Goal: Find specific page/section: Find specific page/section

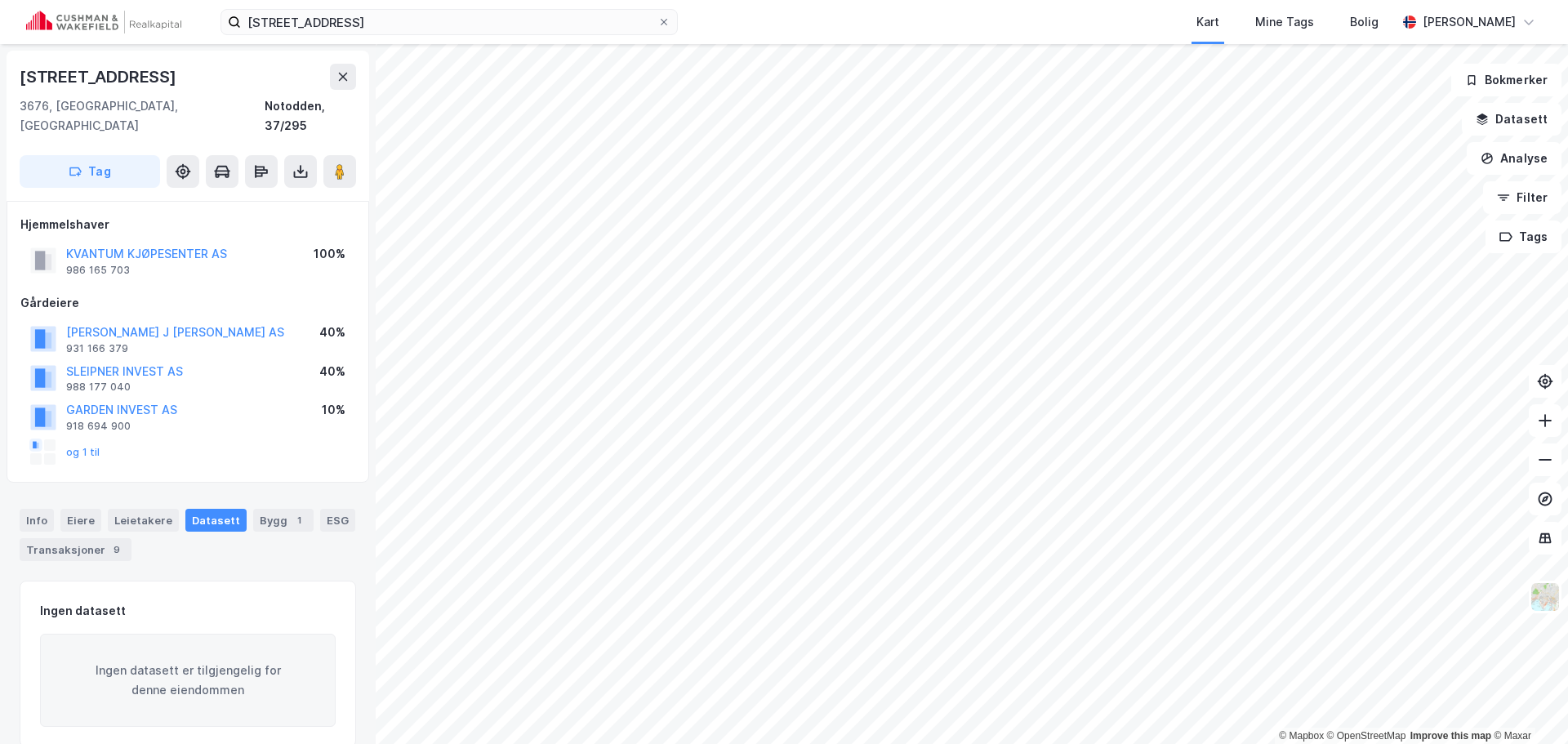
click at [362, 39] on div "[STREET_ADDRESS] Kart Mine Tags Bolig [PERSON_NAME]" at bounding box center [784, 22] width 1568 height 44
click at [368, 20] on input "[STREET_ADDRESS]" at bounding box center [449, 22] width 416 height 25
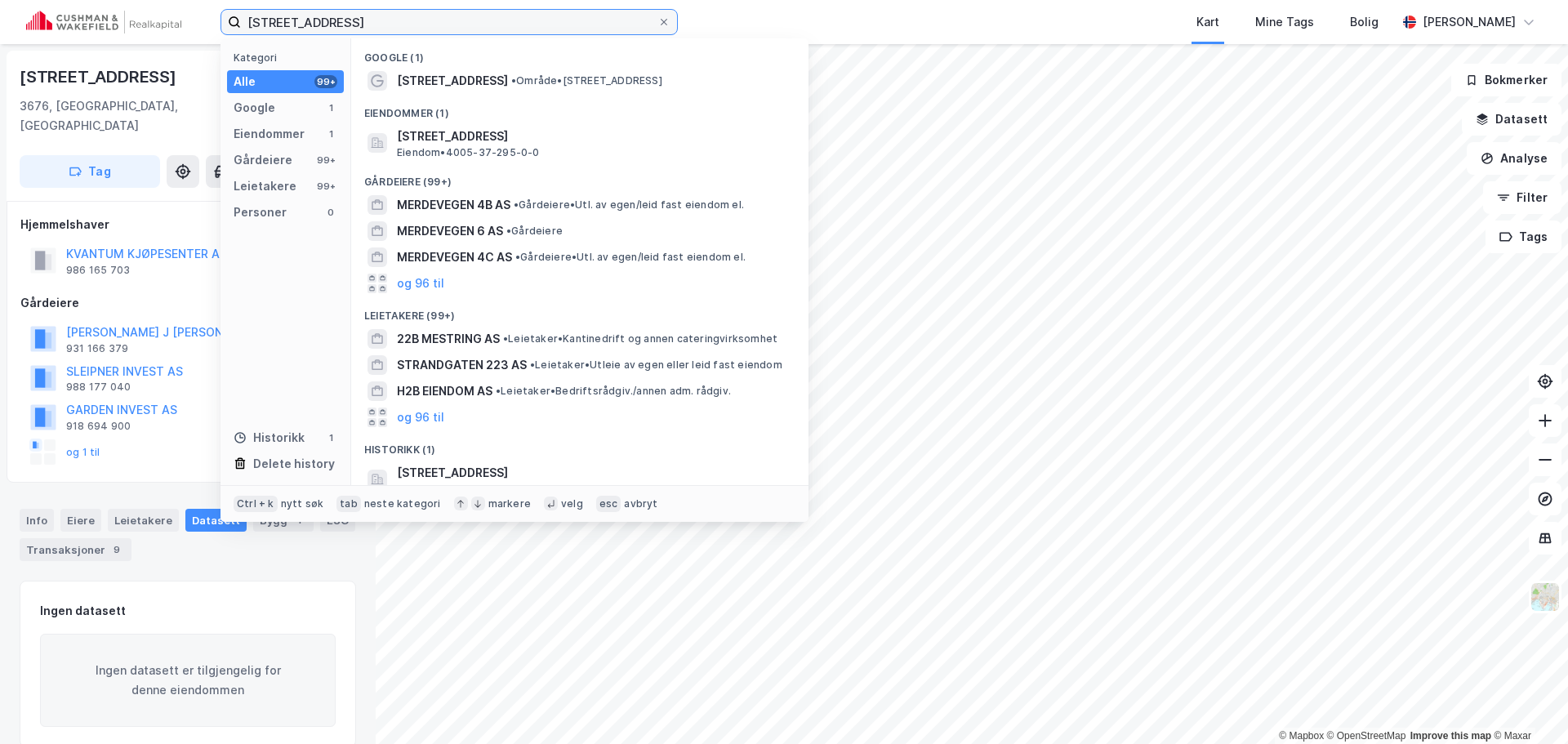
click at [368, 20] on input "[STREET_ADDRESS]" at bounding box center [449, 22] width 416 height 25
paste input "Østre Buktenveg 8"
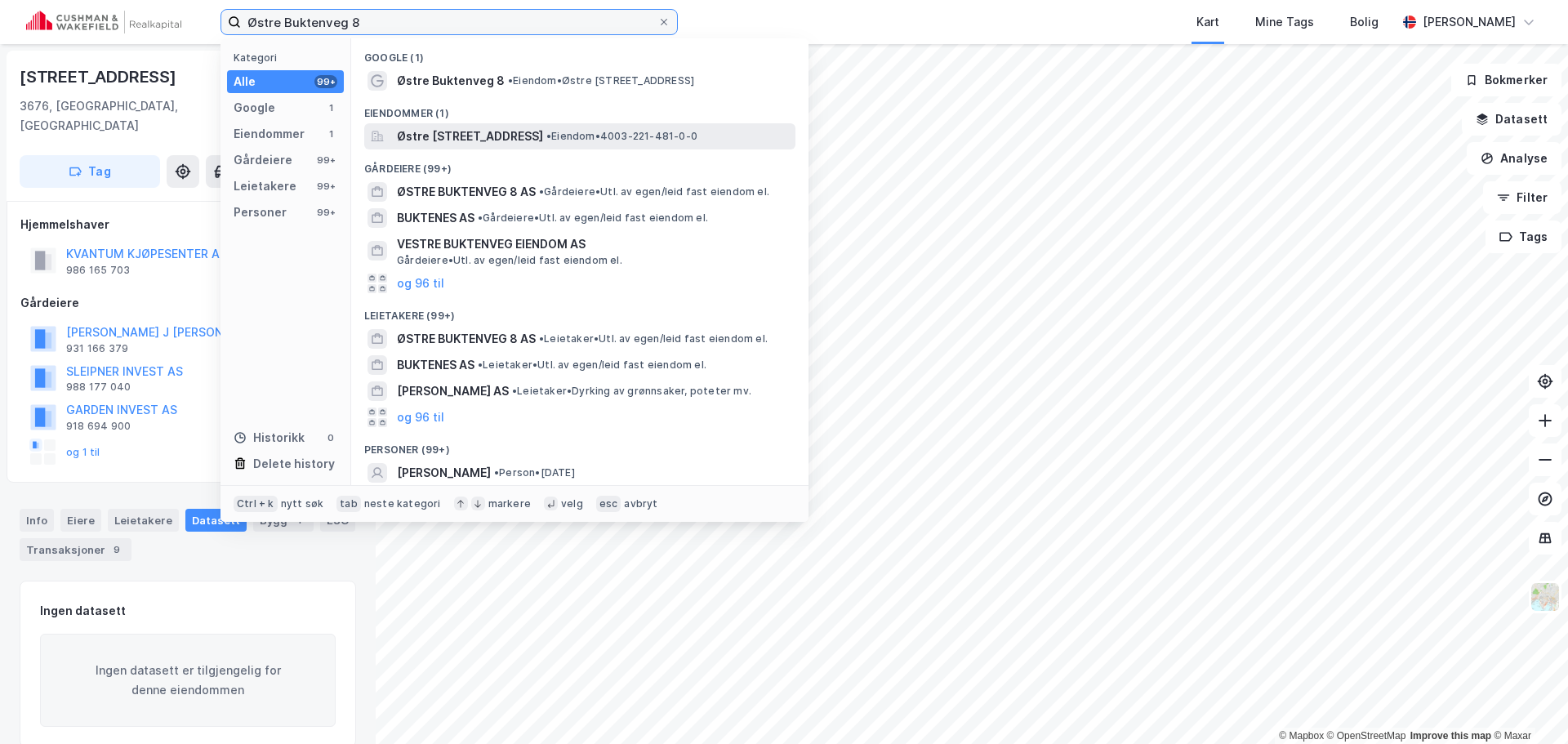
type input "Østre Buktenveg 8"
click at [532, 125] on div "Østre [STREET_ADDRESS] • Eiendom • 4003-221-481-0-0" at bounding box center [580, 136] width 431 height 26
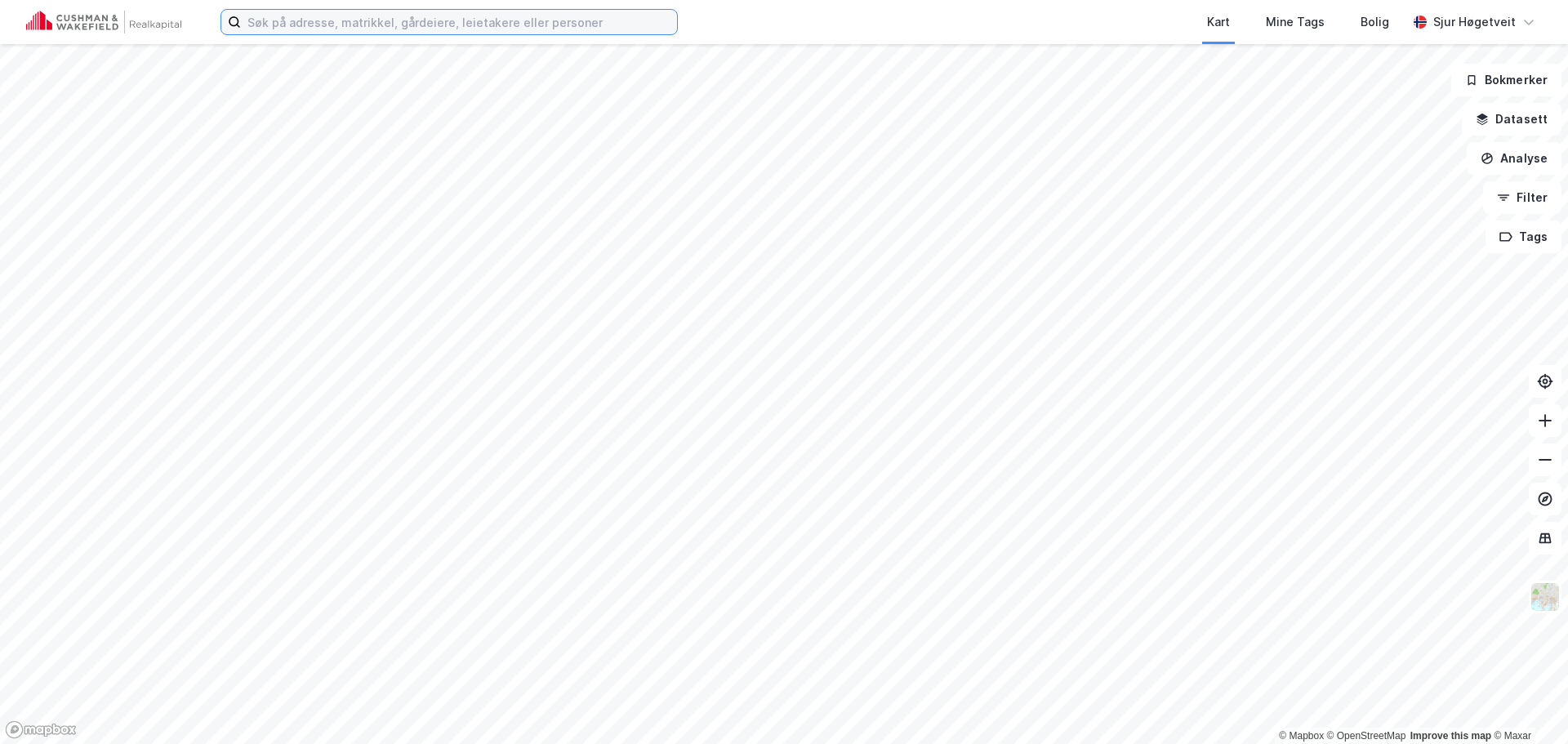
click at [489, 22] on input at bounding box center [459, 22] width 436 height 25
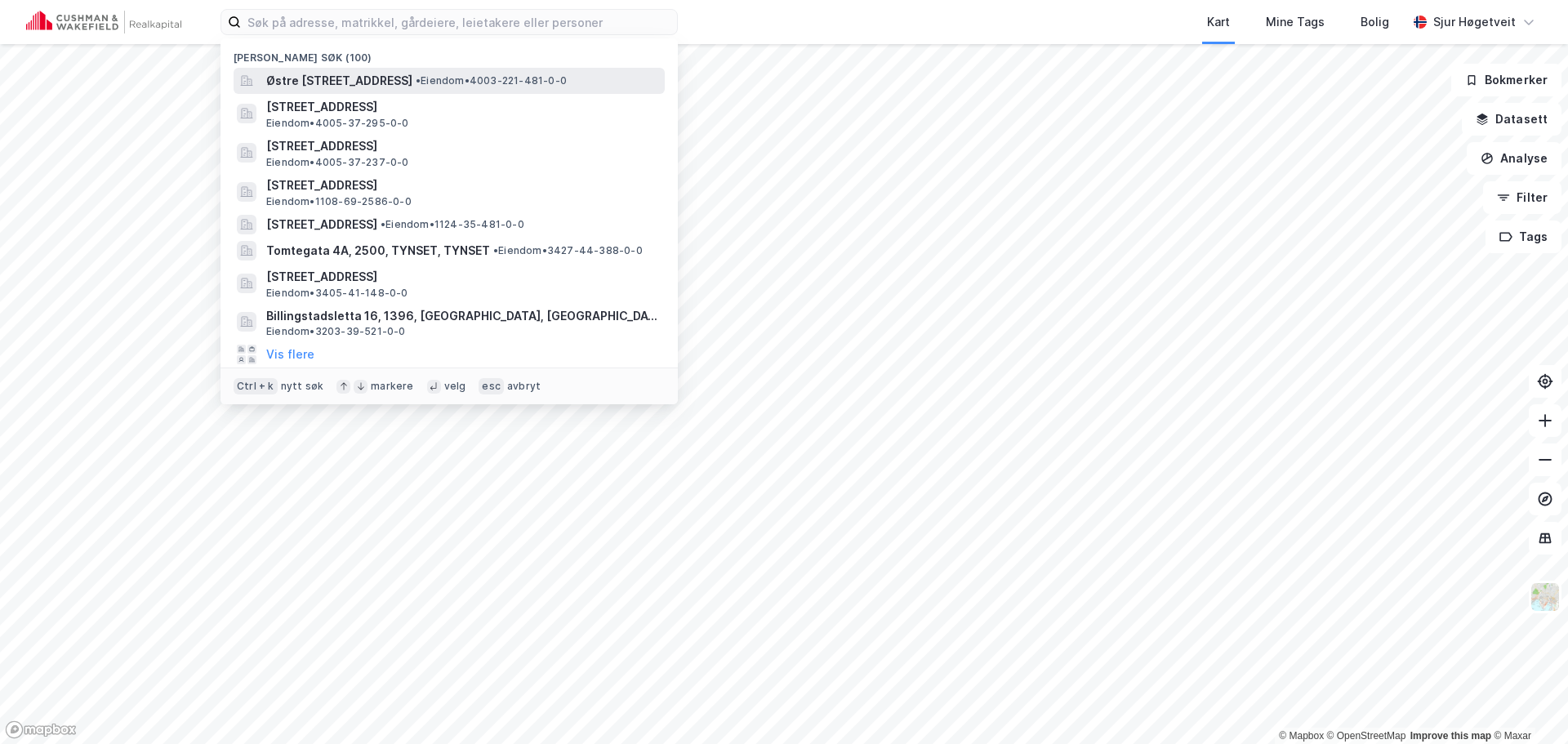
click at [496, 83] on span "• Eiendom • 4003-221-481-0-0" at bounding box center [492, 81] width 151 height 13
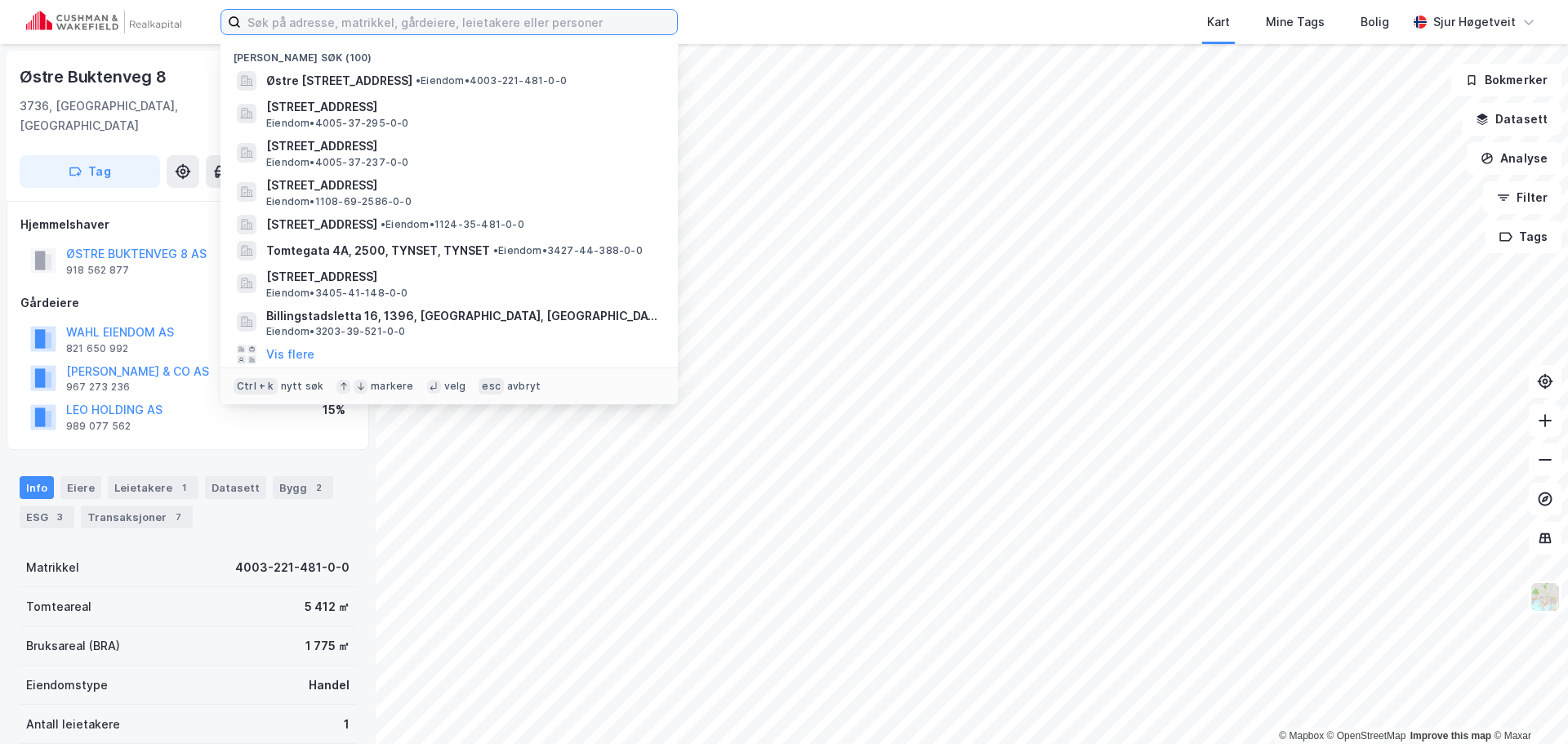
click at [339, 25] on input at bounding box center [459, 22] width 436 height 25
paste input "Bedriftsvegen 114"
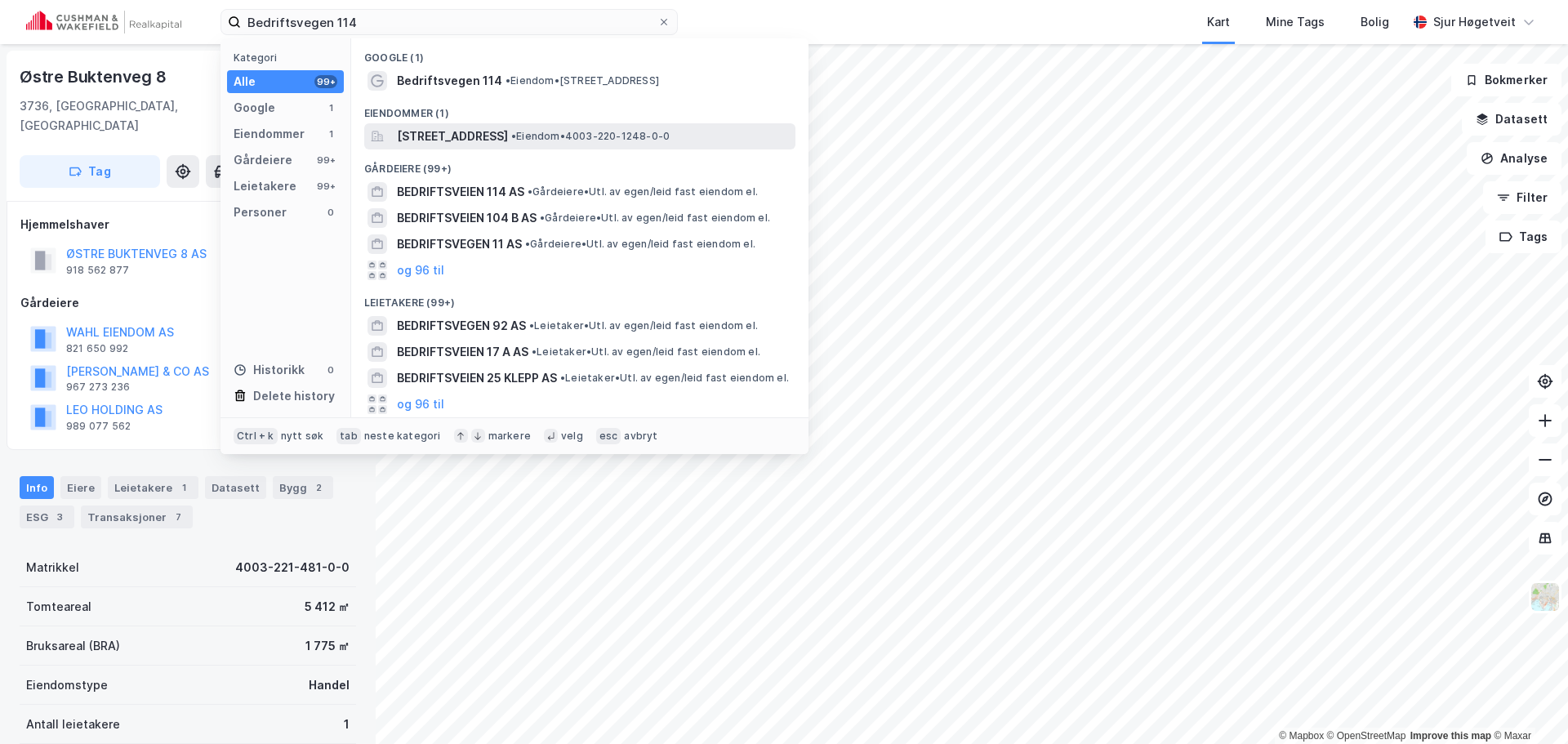
click at [481, 134] on span "Bedriftsvegen 114, 3735, SKIEN, SKIEN" at bounding box center [452, 136] width 111 height 19
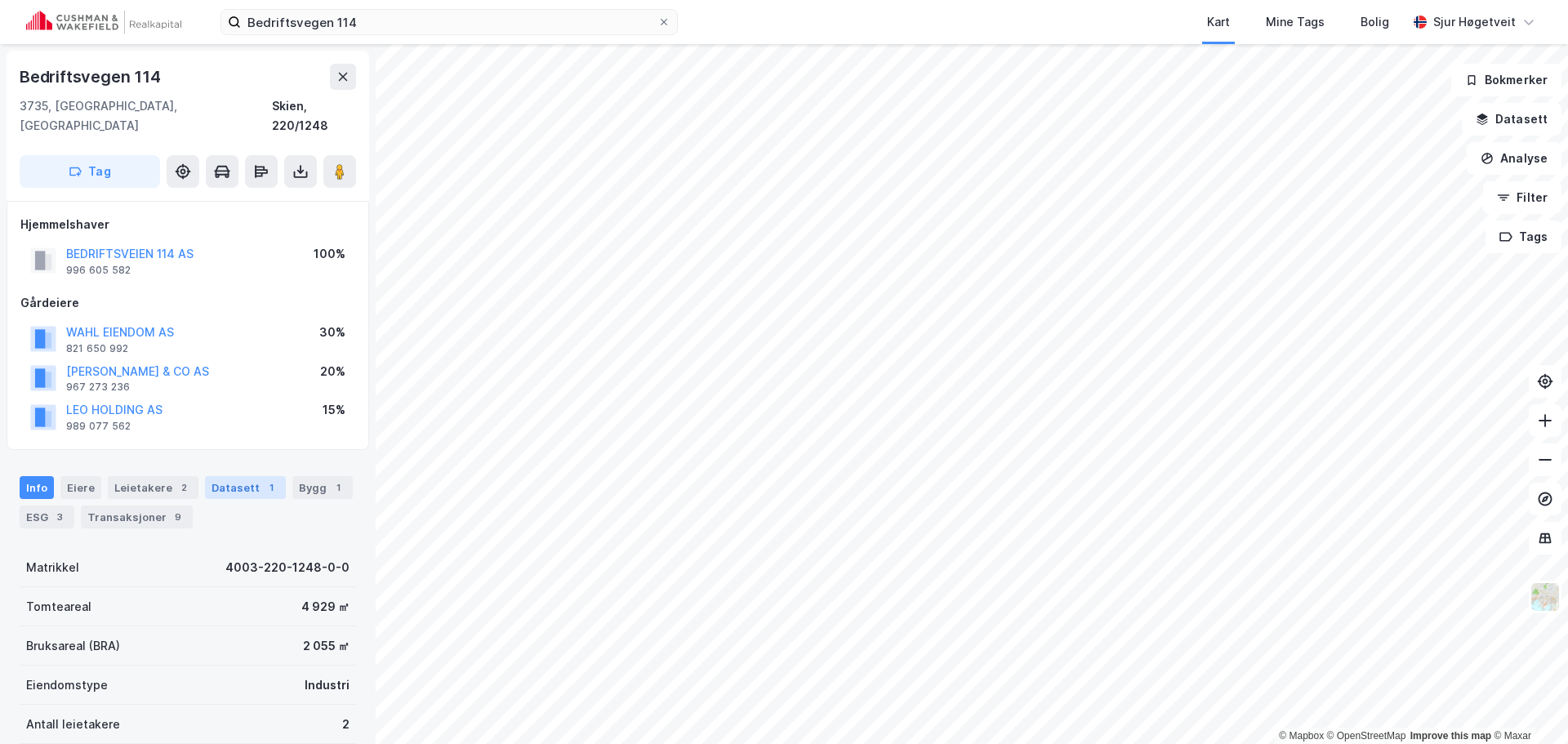
click at [247, 476] on div "Datasett 1" at bounding box center [246, 487] width 81 height 23
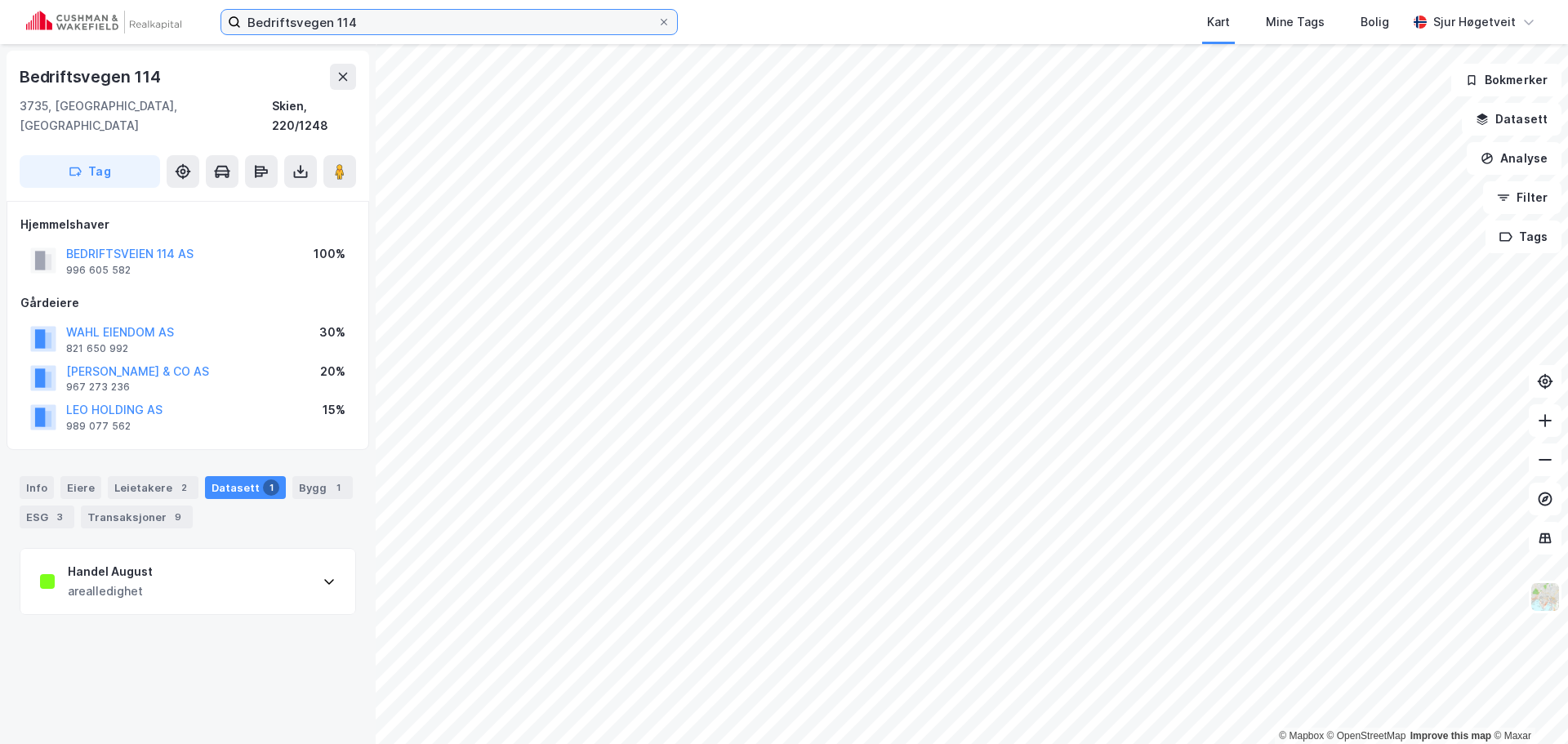
click at [418, 18] on input "Bedriftsvegen 114" at bounding box center [449, 22] width 416 height 25
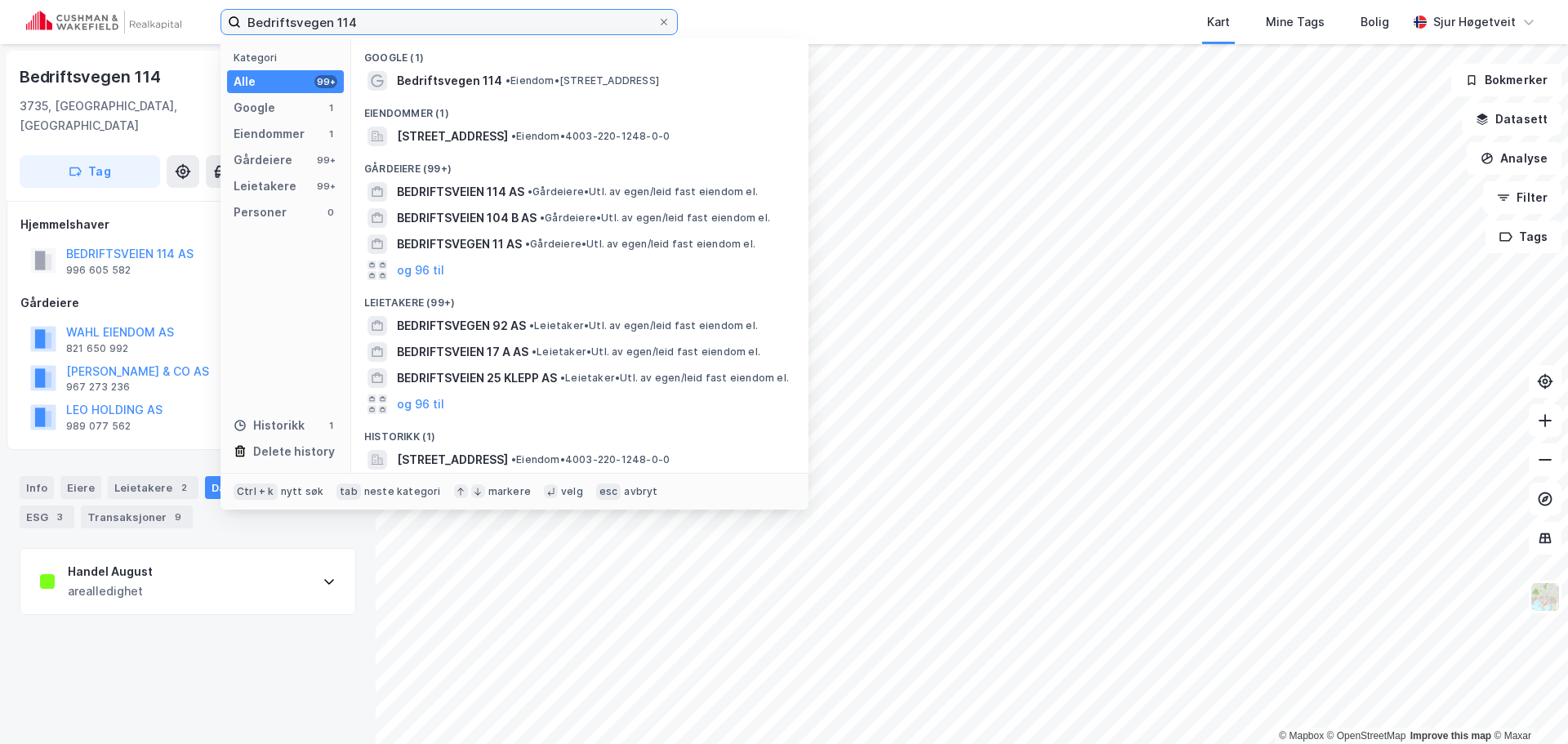
click at [417, 18] on input "Bedriftsvegen 114" at bounding box center [449, 22] width 416 height 25
paste input "Gneisveien 11"
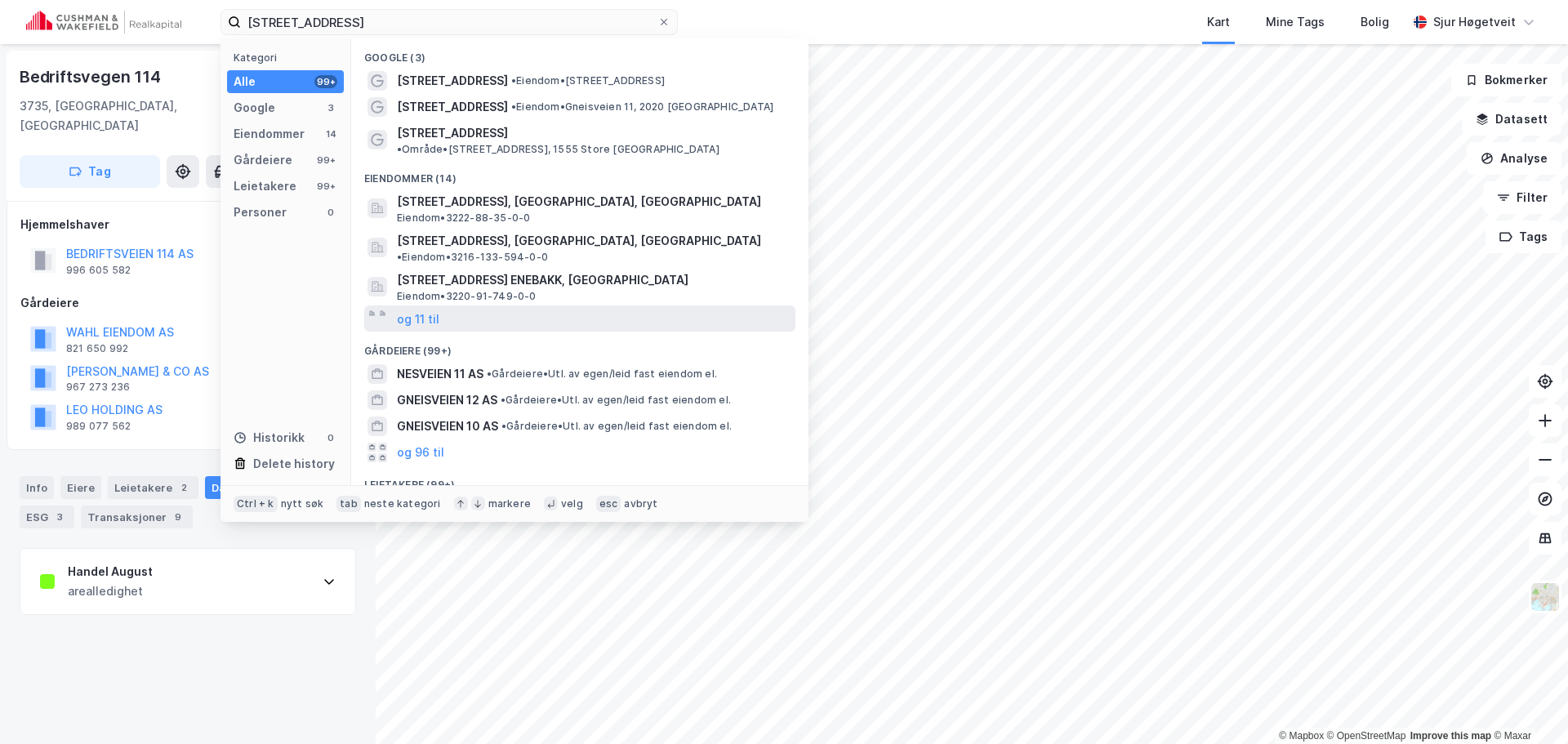
click at [627, 306] on div "og 11 til" at bounding box center [580, 319] width 431 height 26
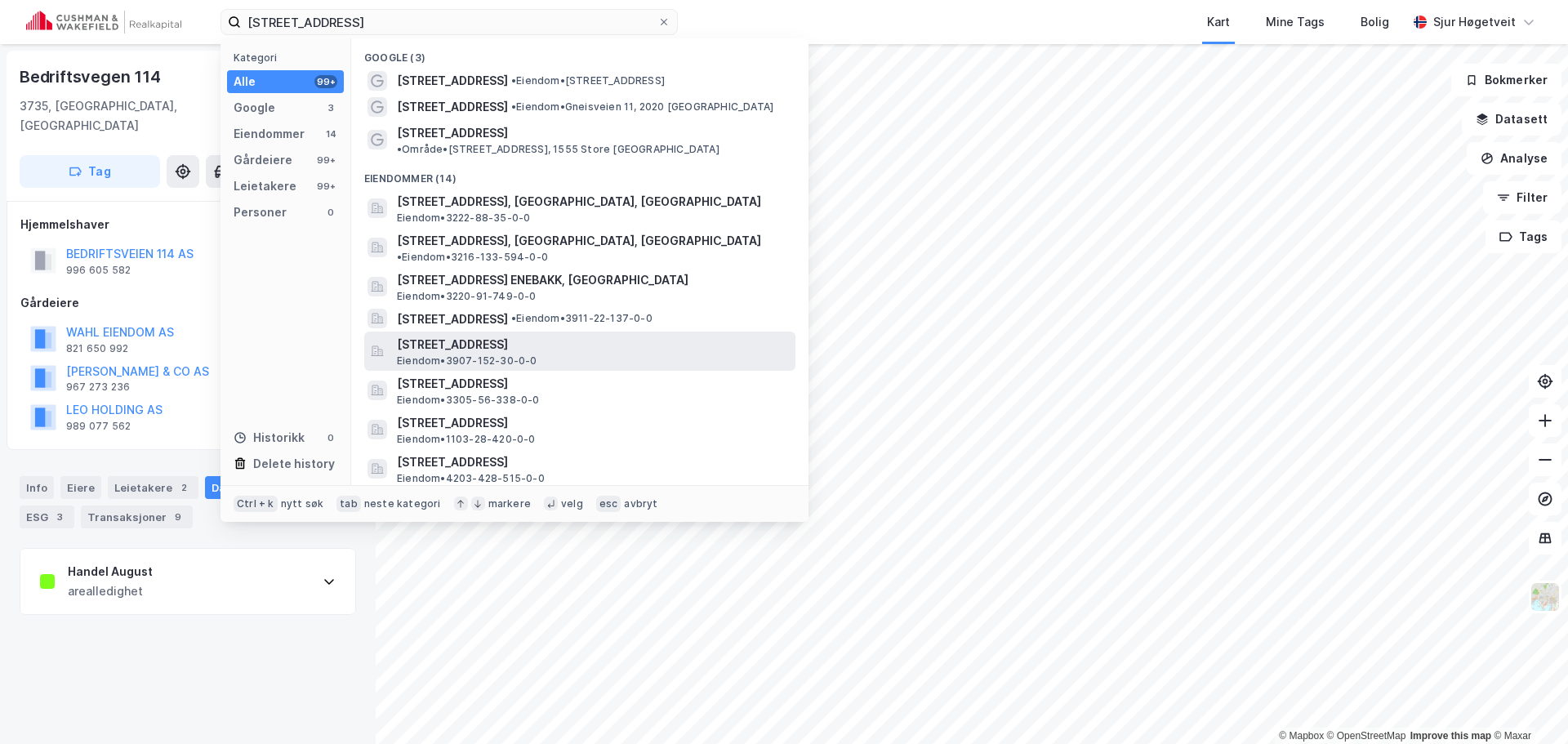
click at [691, 335] on span "Gneisveien 11, 3221, SANDEFJORD, SANDEFJORD" at bounding box center [593, 344] width 392 height 19
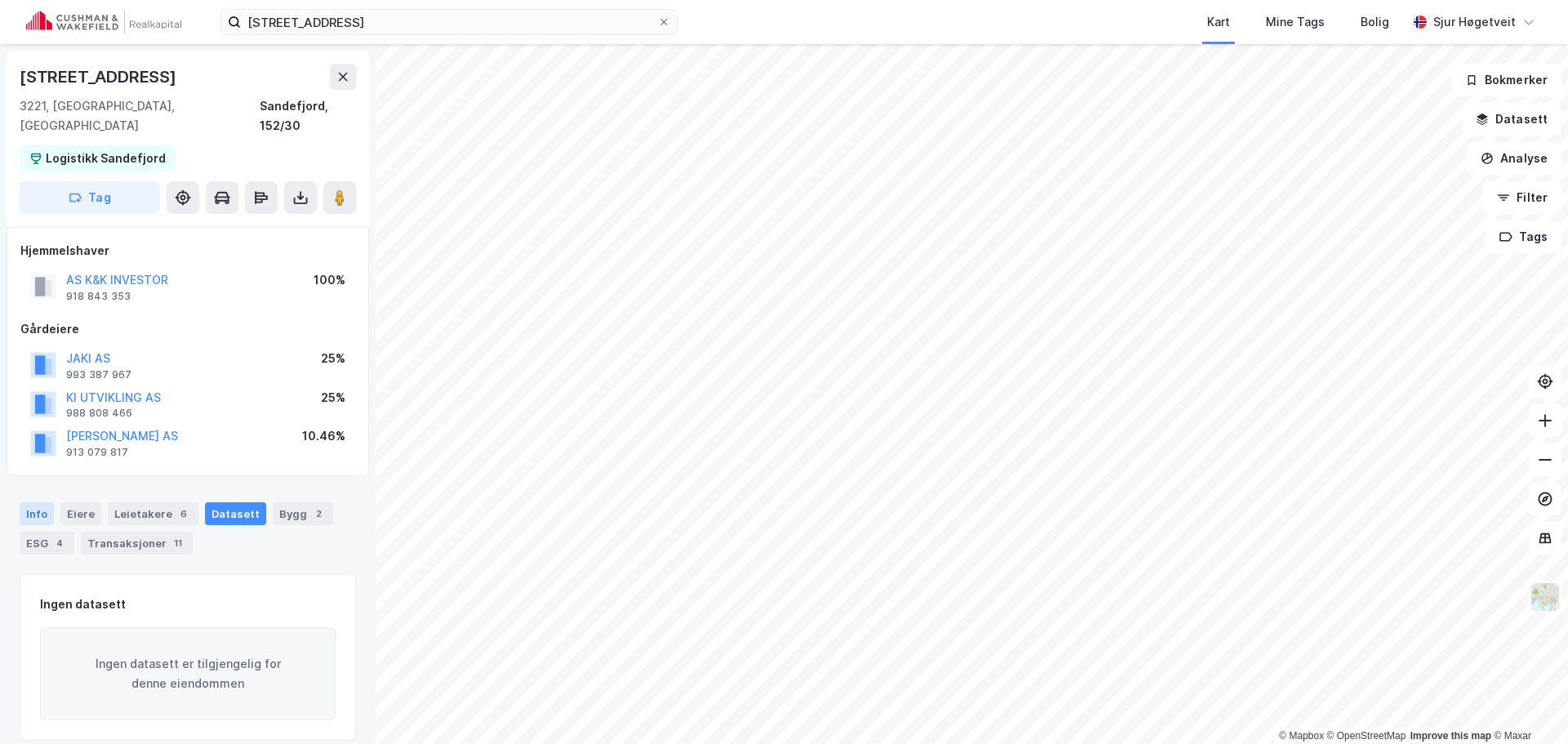
click at [25, 503] on div "Info" at bounding box center [36, 514] width 34 height 23
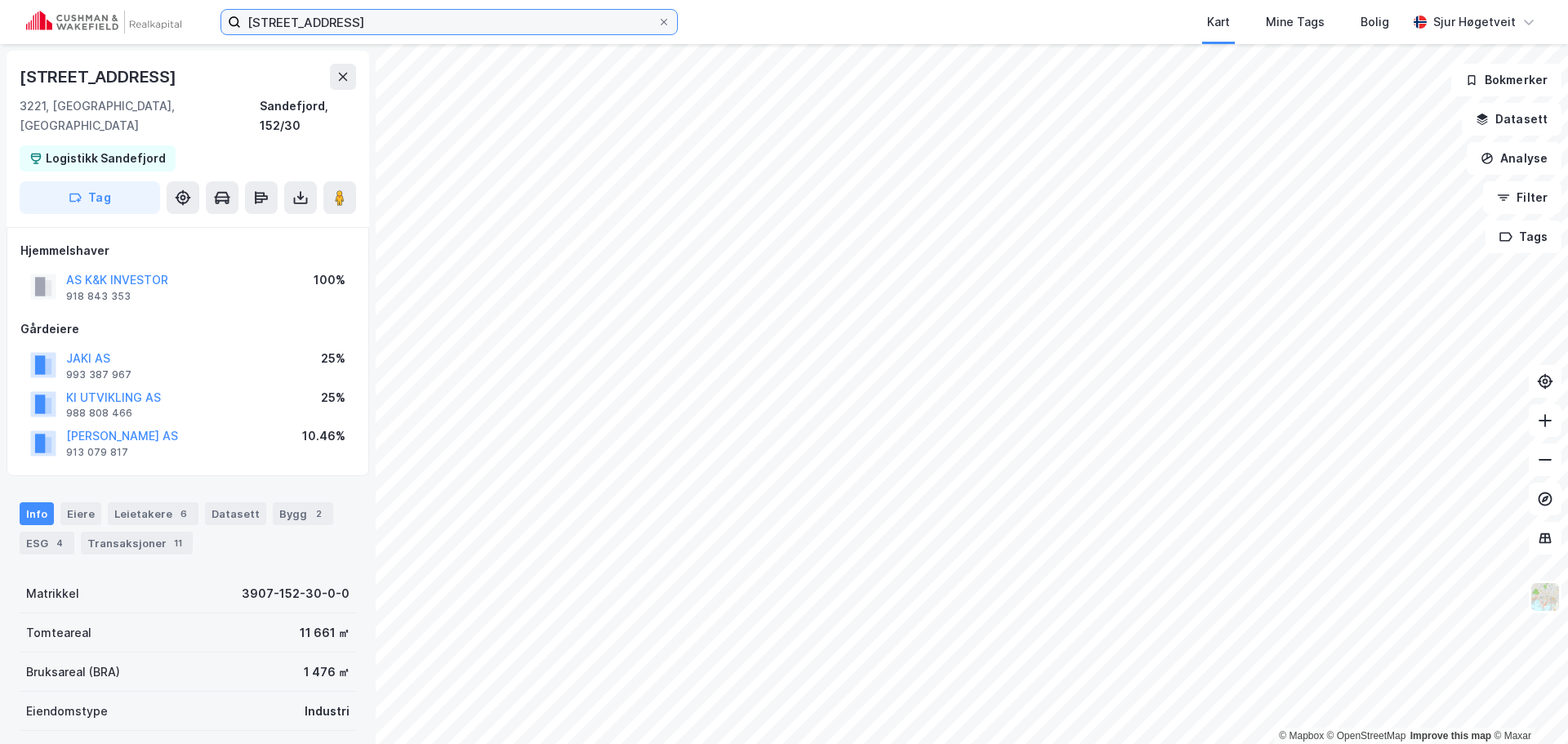
click at [564, 17] on input "Gneisveien 11" at bounding box center [449, 22] width 416 height 25
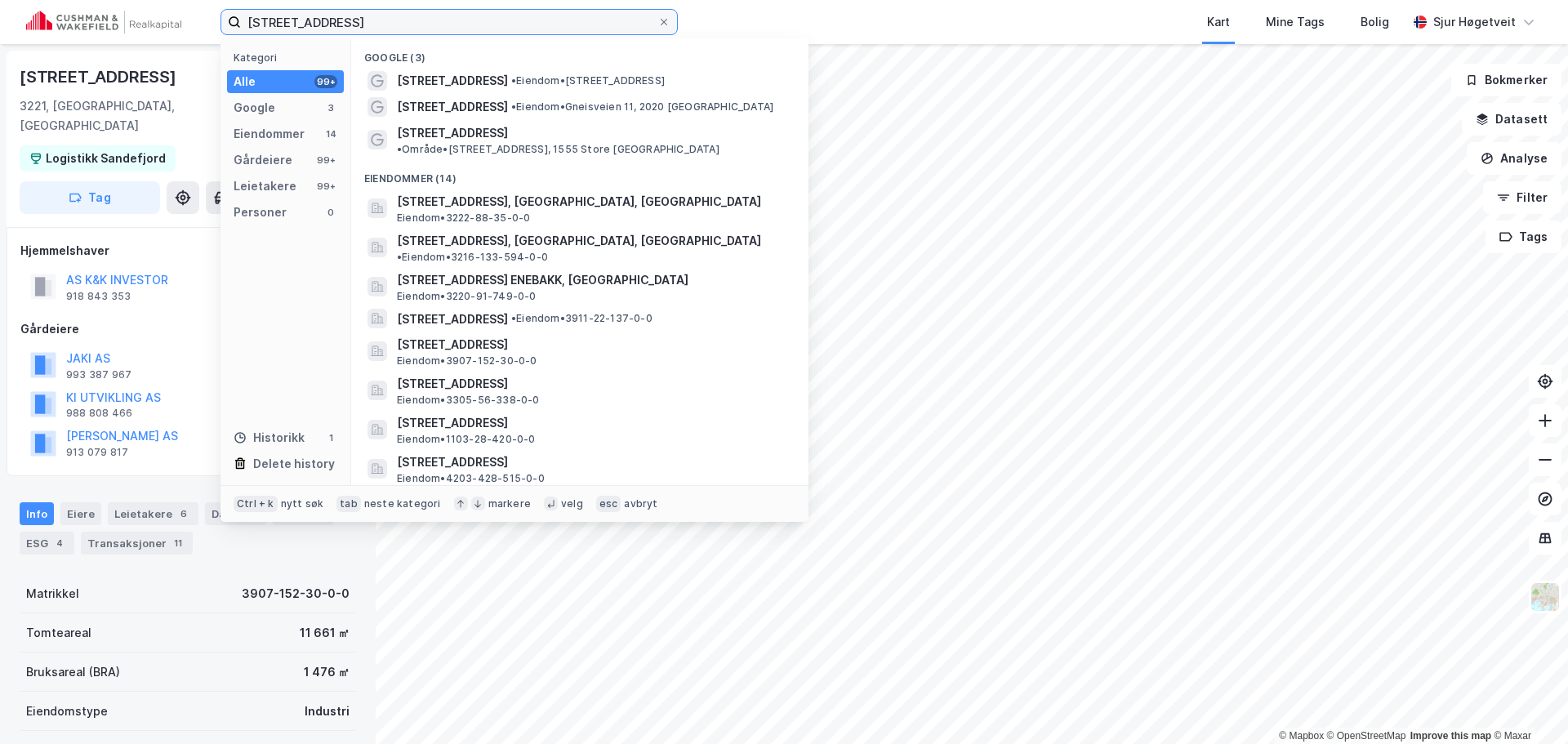
click at [565, 17] on input "Gneisveien 11" at bounding box center [449, 22] width 416 height 25
paste input "Træleborgodden 10"
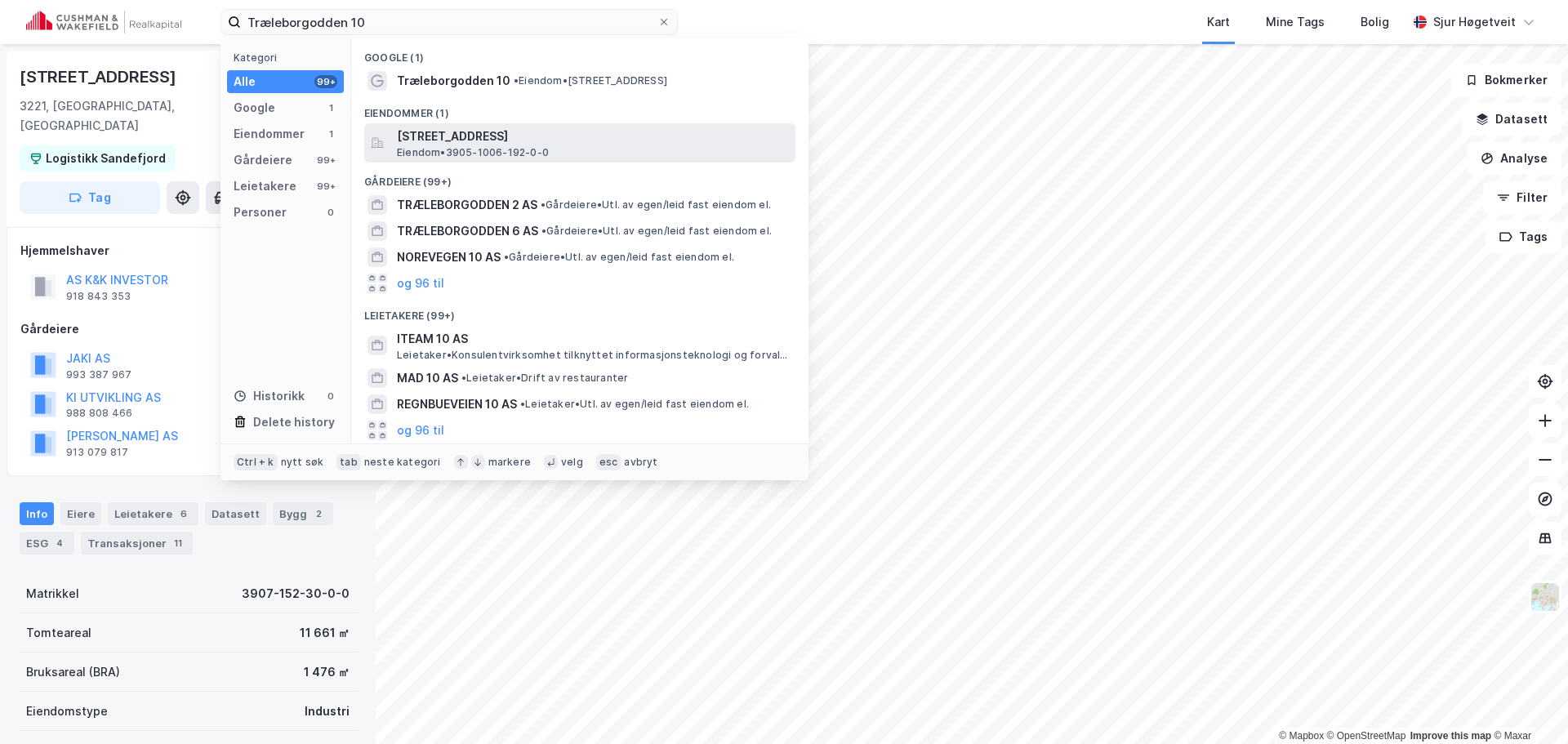
click at [561, 133] on span "Træleborgodden 10, 3112, TØNSBERG, TØNSBERG" at bounding box center [593, 136] width 392 height 19
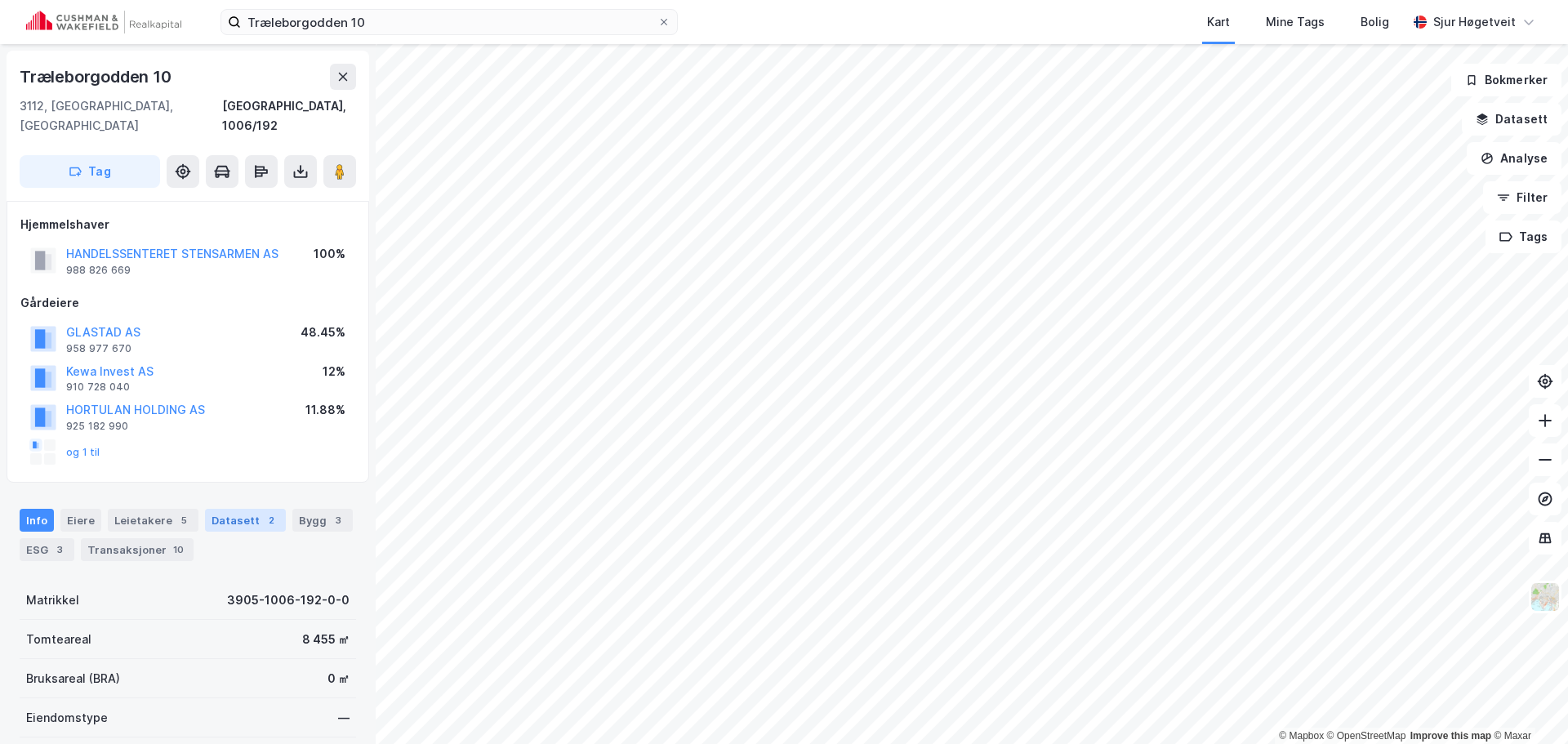
click at [247, 509] on div "Datasett 2" at bounding box center [246, 520] width 81 height 23
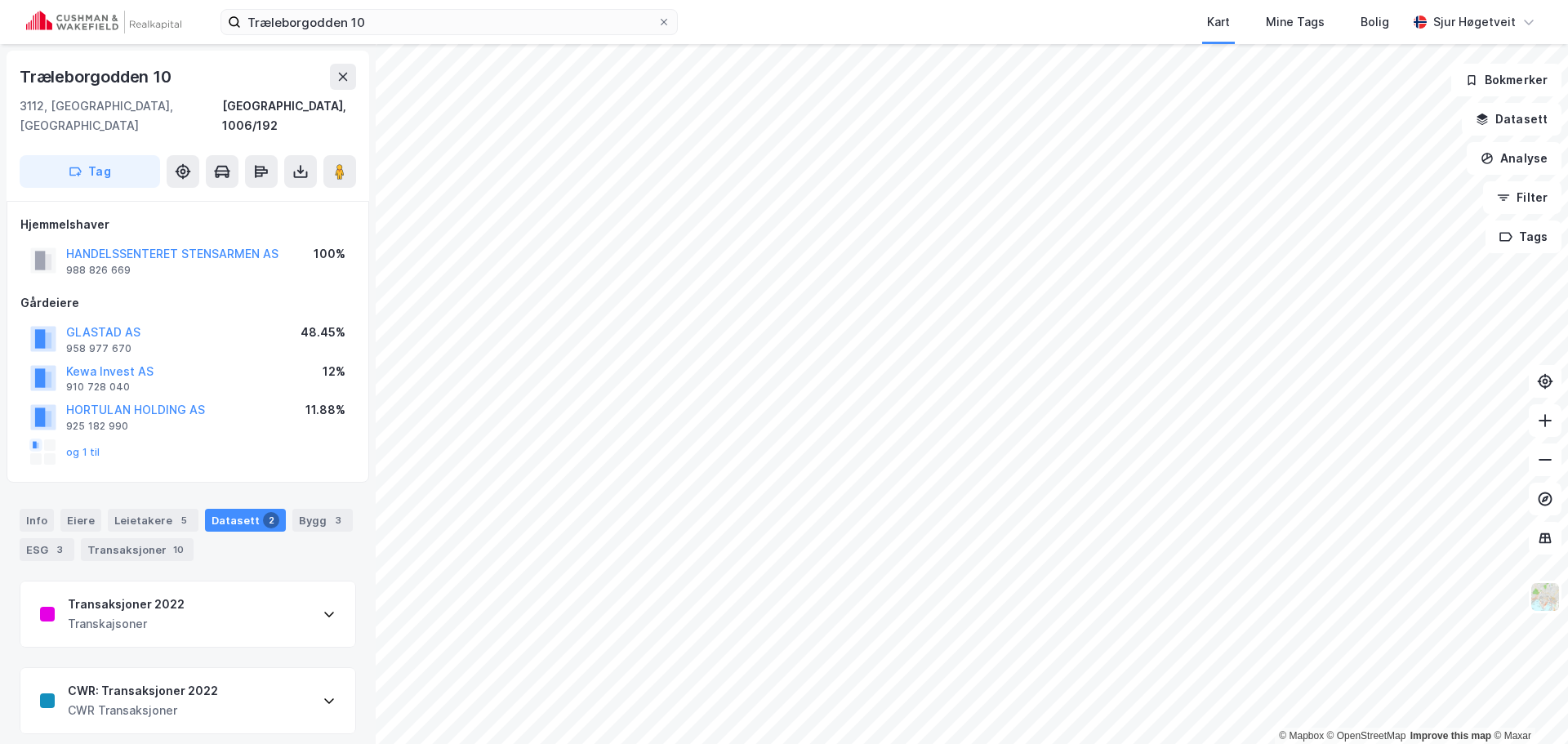
click at [253, 644] on div "Transaksjoner 2022 Transkajsoner CWR: Transaksjoner 2022 CWR Transaksjoner" at bounding box center [188, 657] width 337 height 154
click at [249, 670] on div "CWR: Transaksjoner 2022 CWR Transaksjoner" at bounding box center [188, 701] width 335 height 65
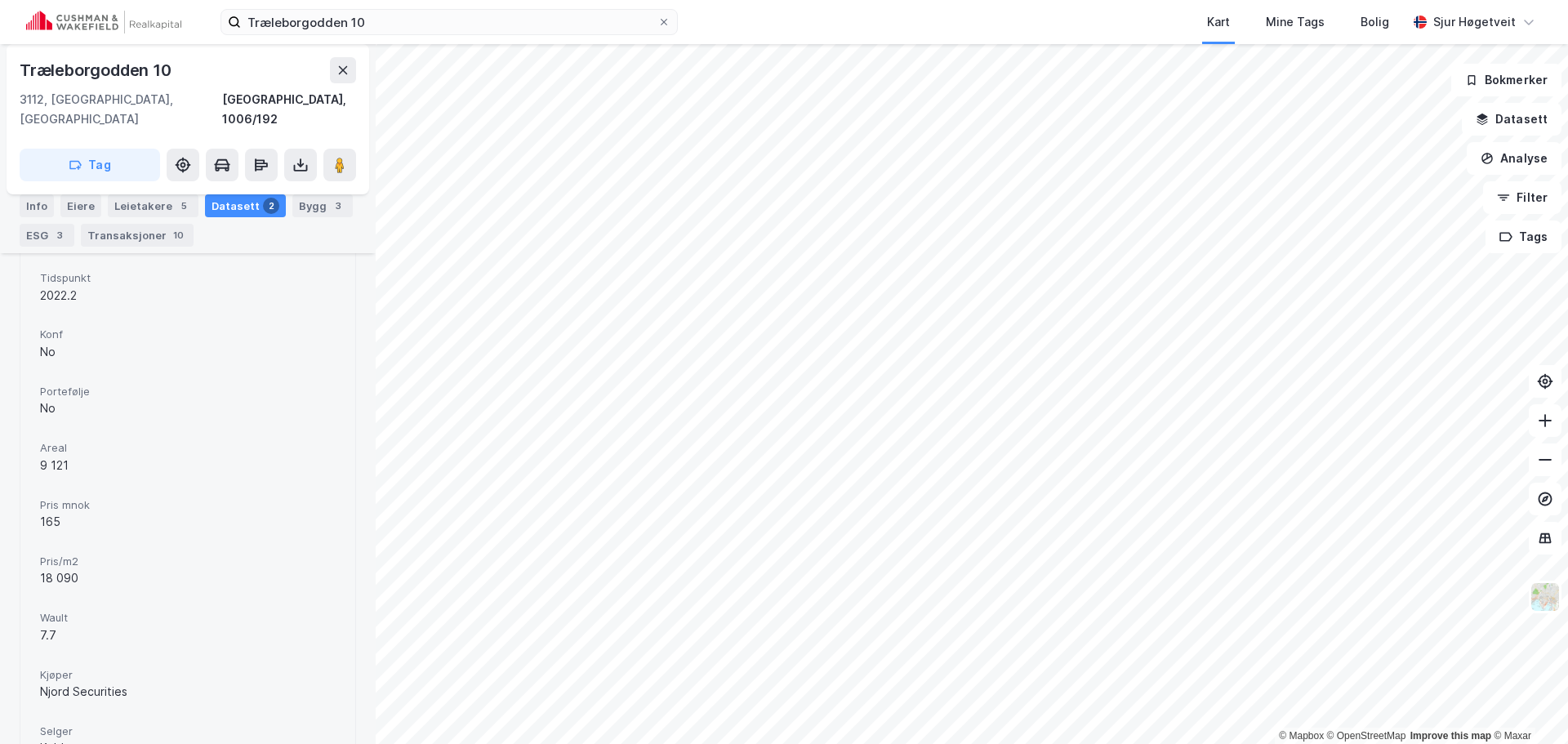
scroll to position [716, 0]
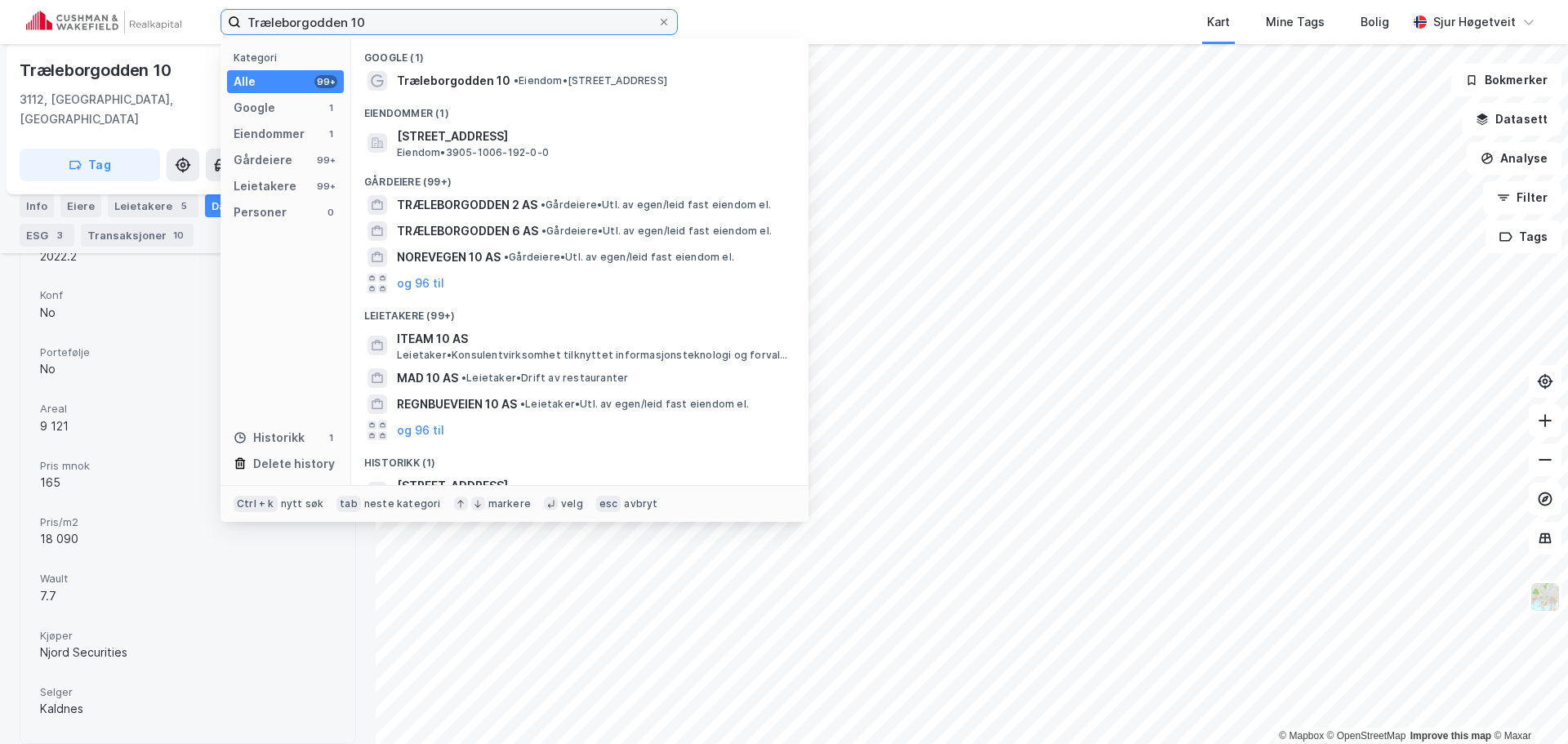
click at [568, 20] on input "Træleborgodden 10" at bounding box center [449, 22] width 416 height 25
paste input "Rundehaugen 39"
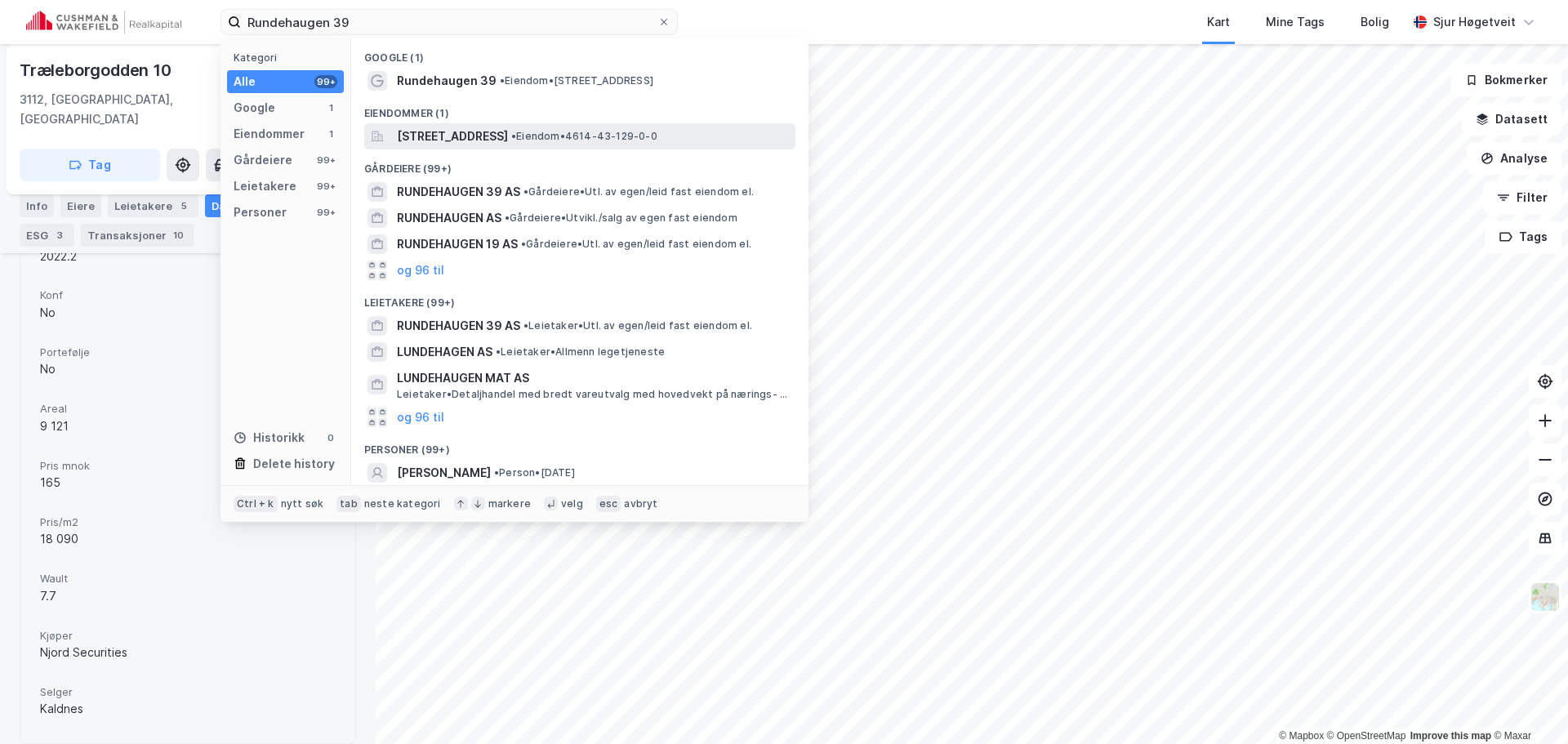
click at [508, 131] on span "Rundehaugen 39, 5412, STORD, STORD" at bounding box center [452, 136] width 111 height 19
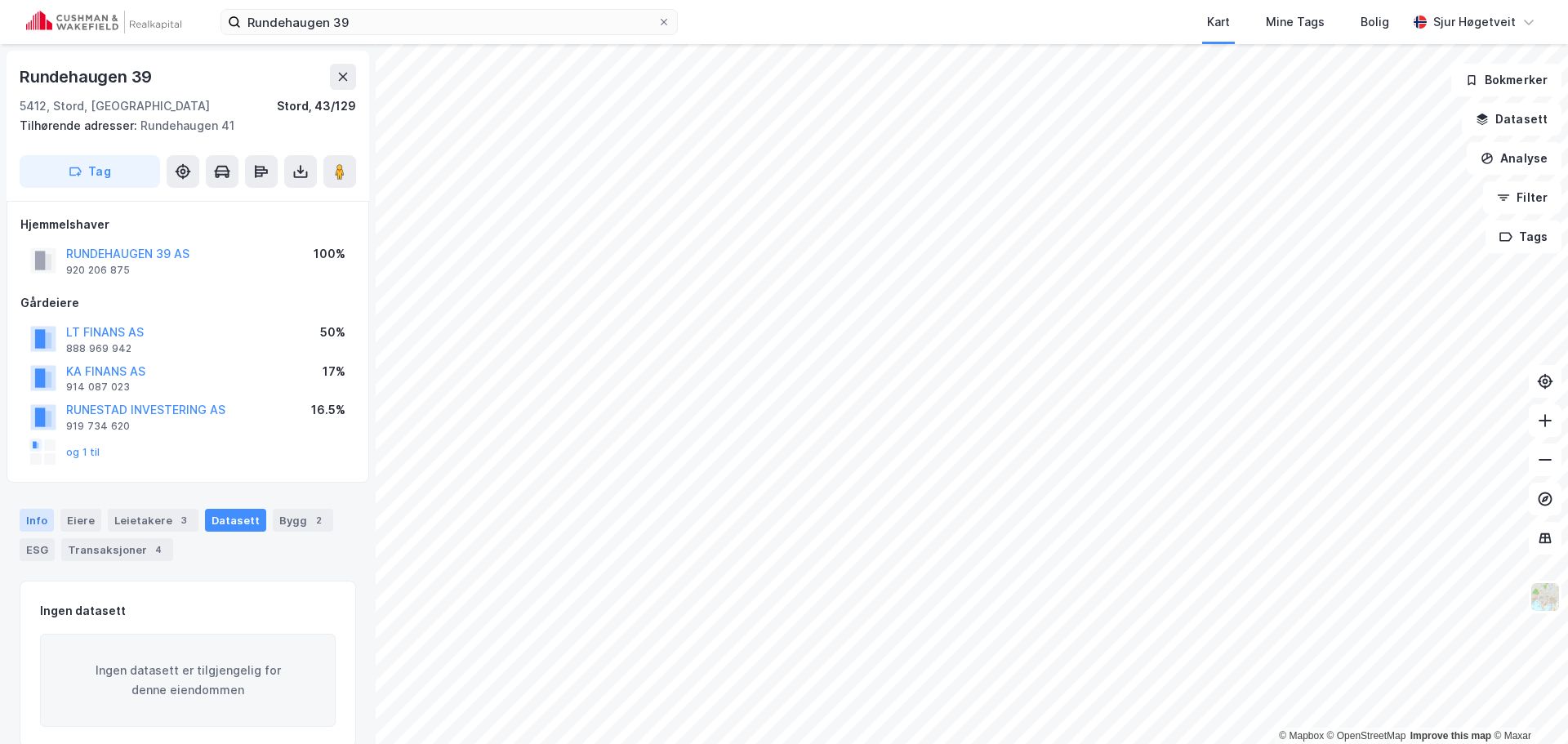
click at [24, 528] on div "Info" at bounding box center [36, 520] width 34 height 23
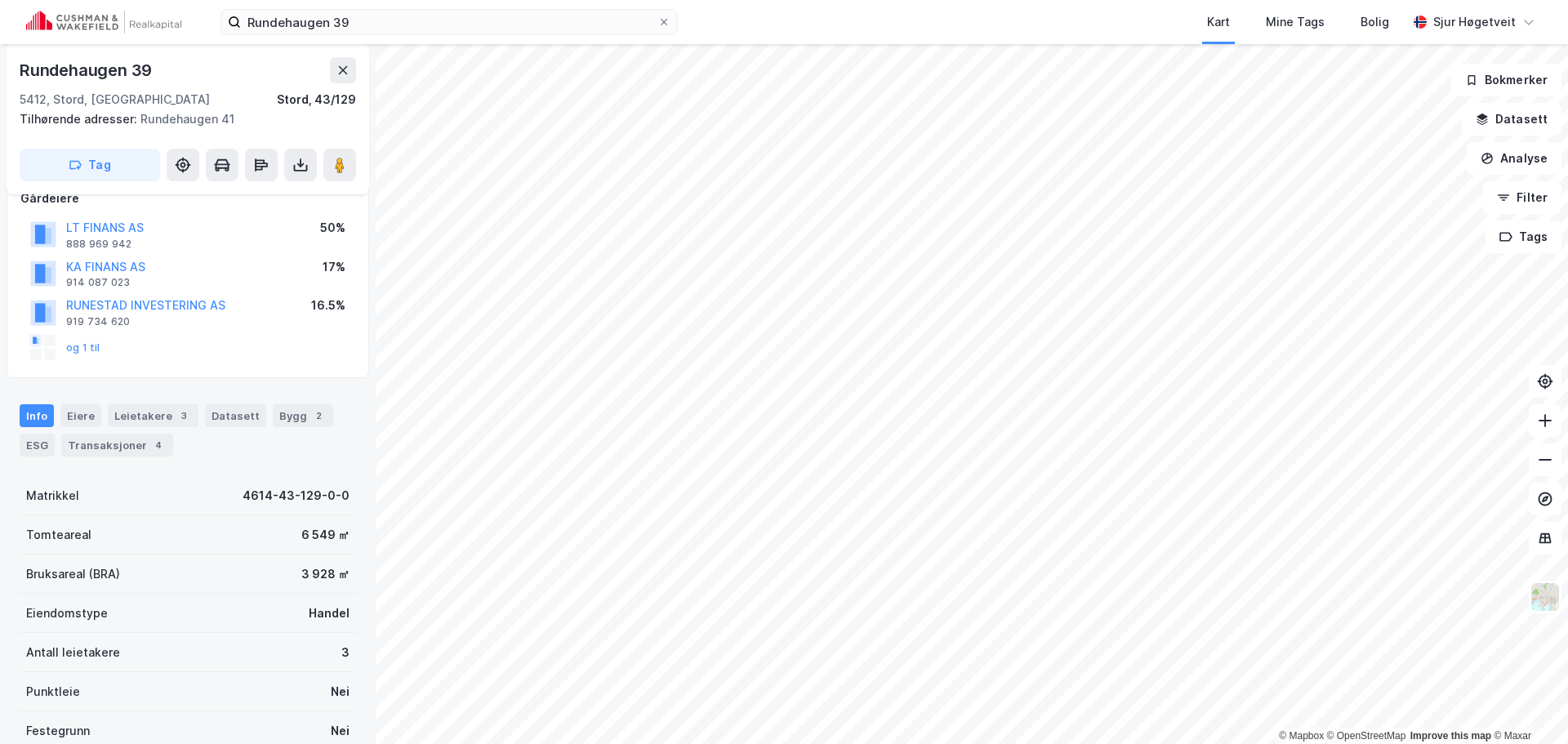
scroll to position [82, 0]
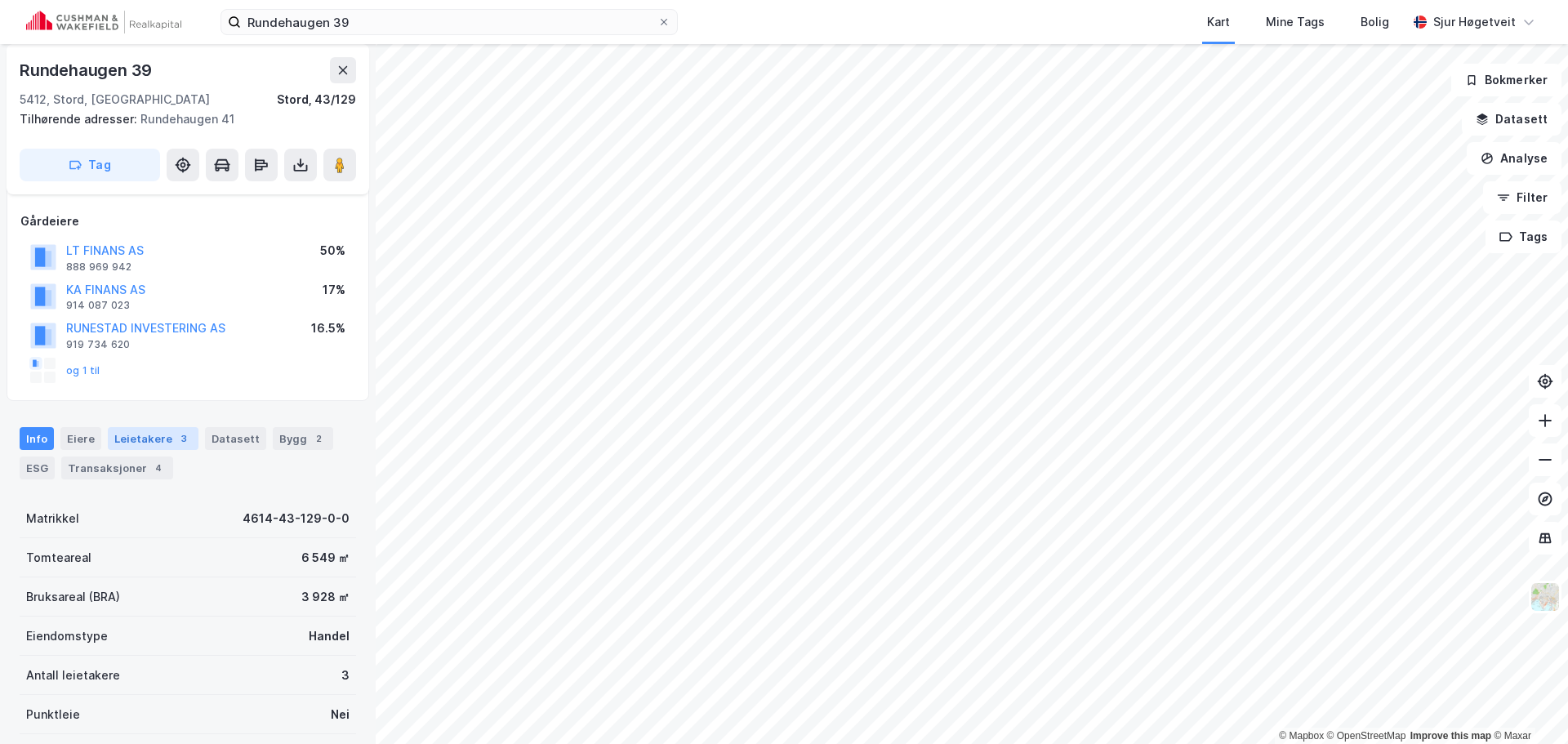
click at [118, 440] on div "Leietakere 3" at bounding box center [153, 438] width 90 height 23
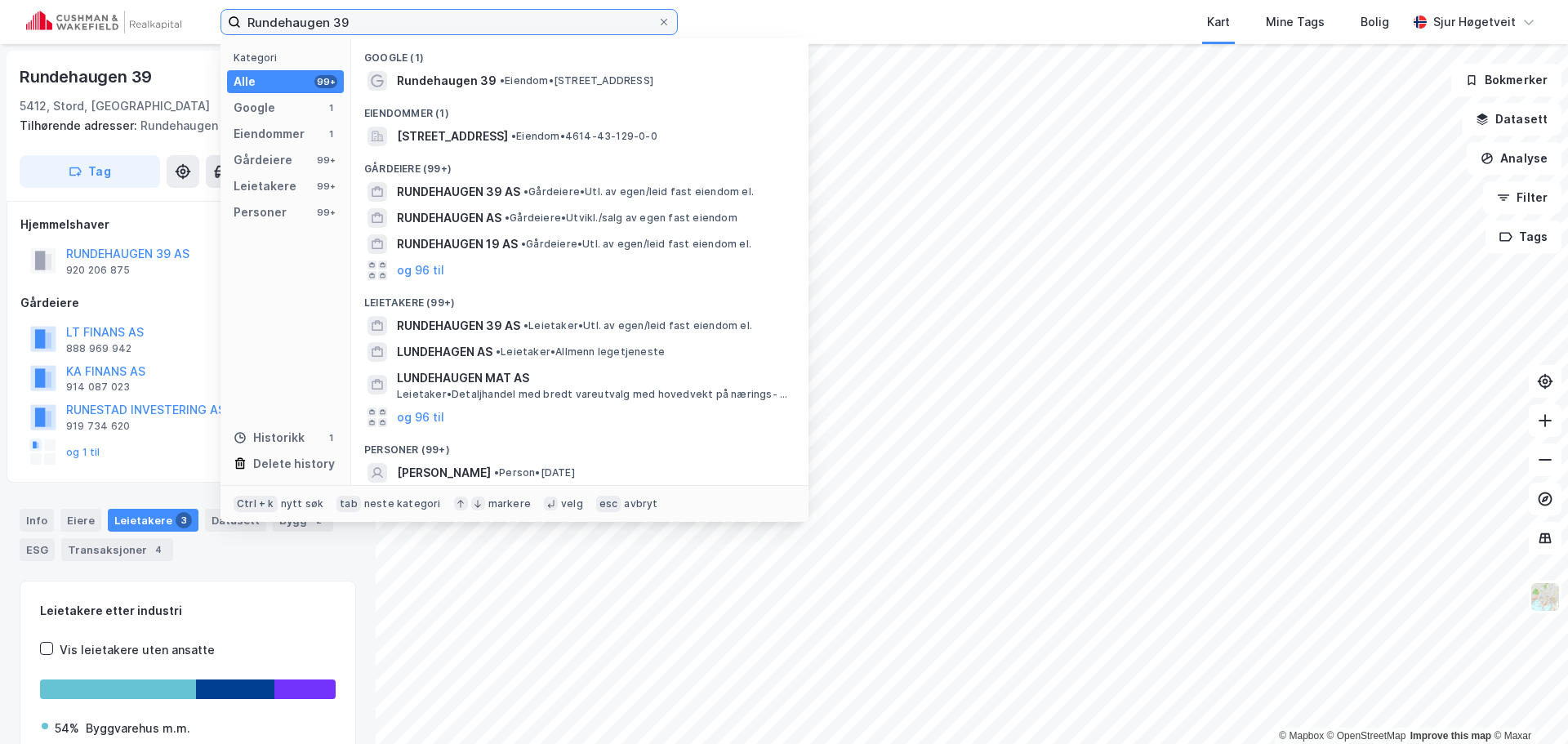
click at [401, 27] on input "Rundehaugen 39" at bounding box center [449, 22] width 416 height 25
paste input "Norevegen 2"
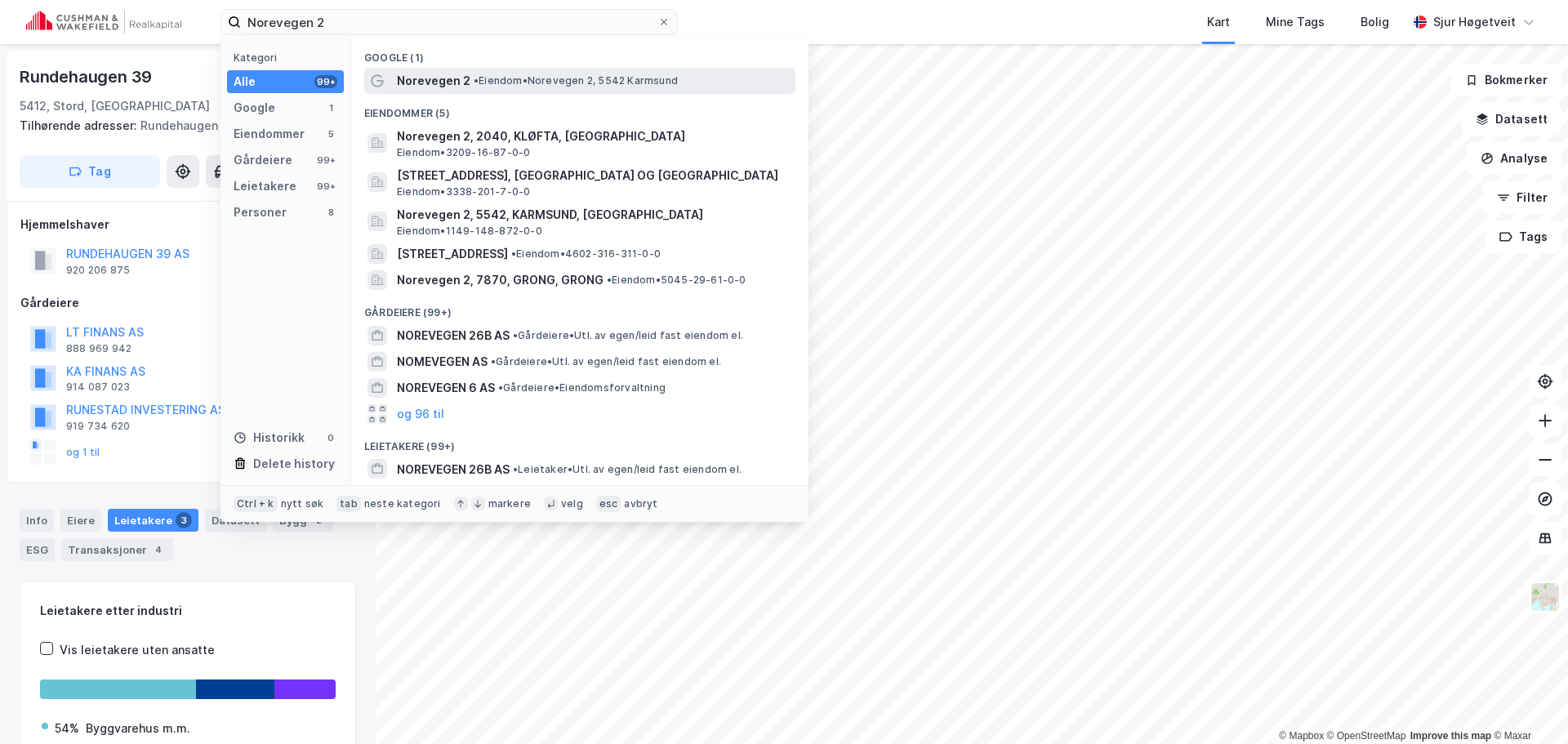
click at [568, 89] on div "Norevegen 2 • Eiendom • Norevegen 2, 5542 Karmsund" at bounding box center [594, 80] width 395 height 19
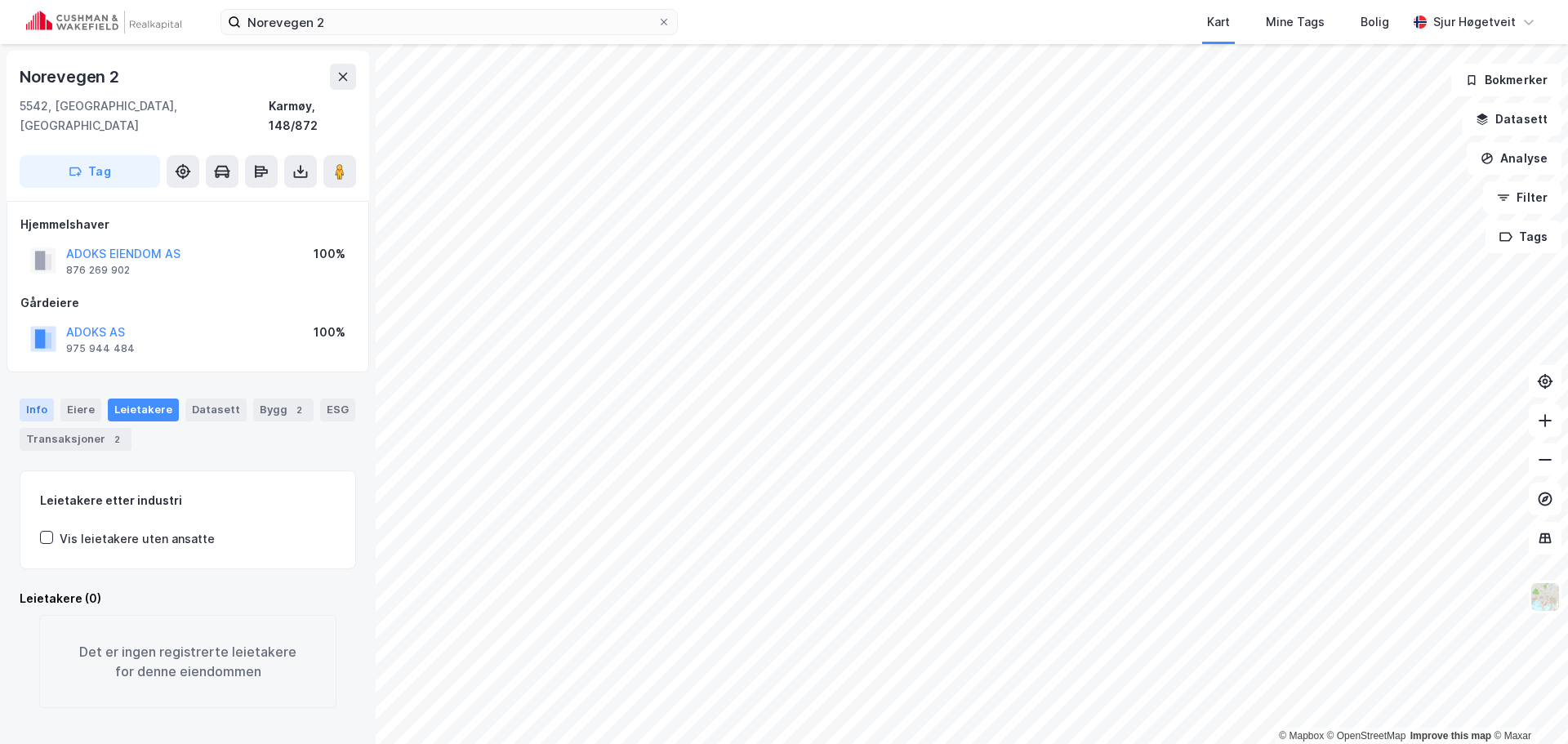
click at [40, 399] on div "Info" at bounding box center [36, 410] width 34 height 23
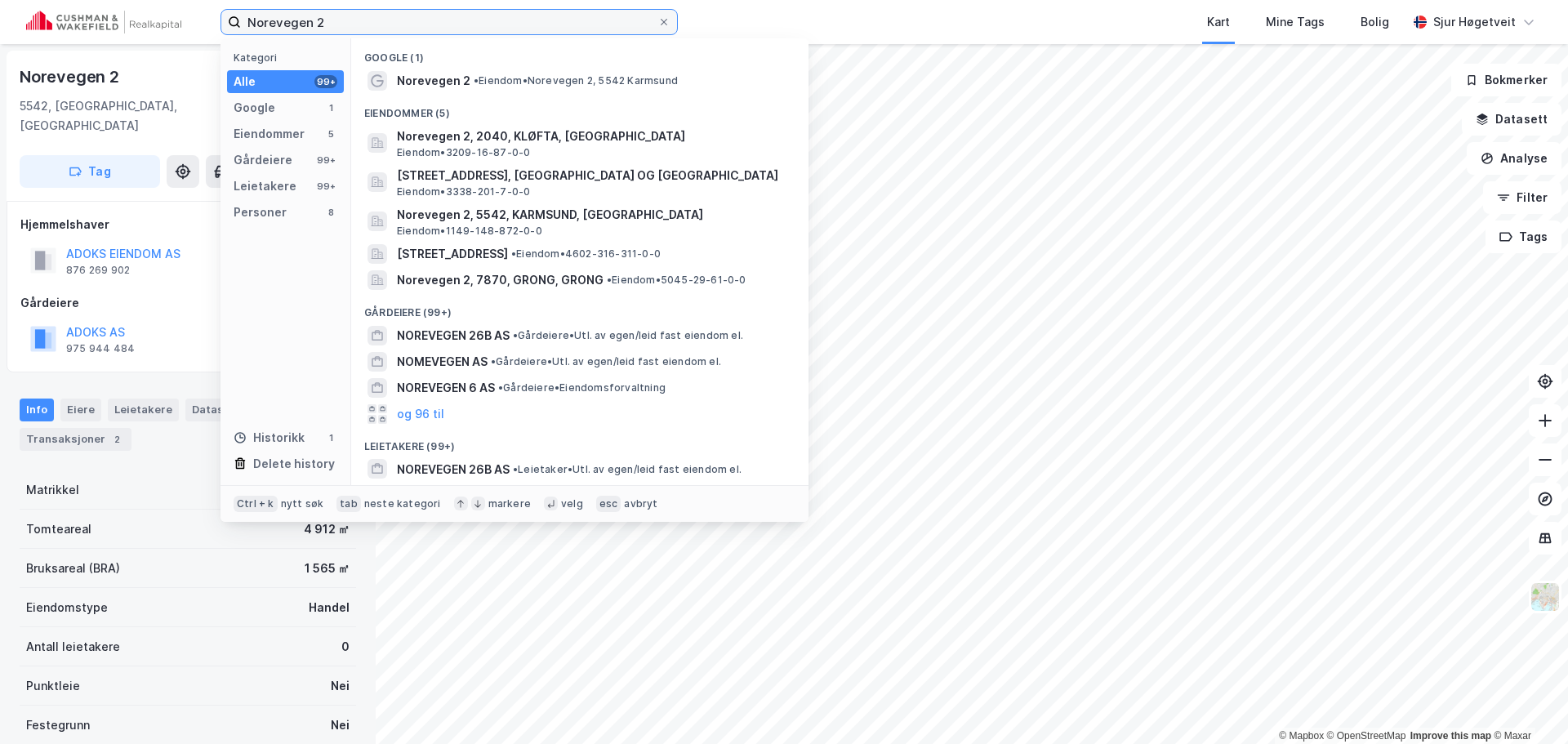
click at [510, 26] on input "Norevegen 2" at bounding box center [449, 22] width 416 height 25
click at [509, 24] on input "Norevegen 2" at bounding box center [449, 22] width 416 height 25
paste input "Dikeveien 37"
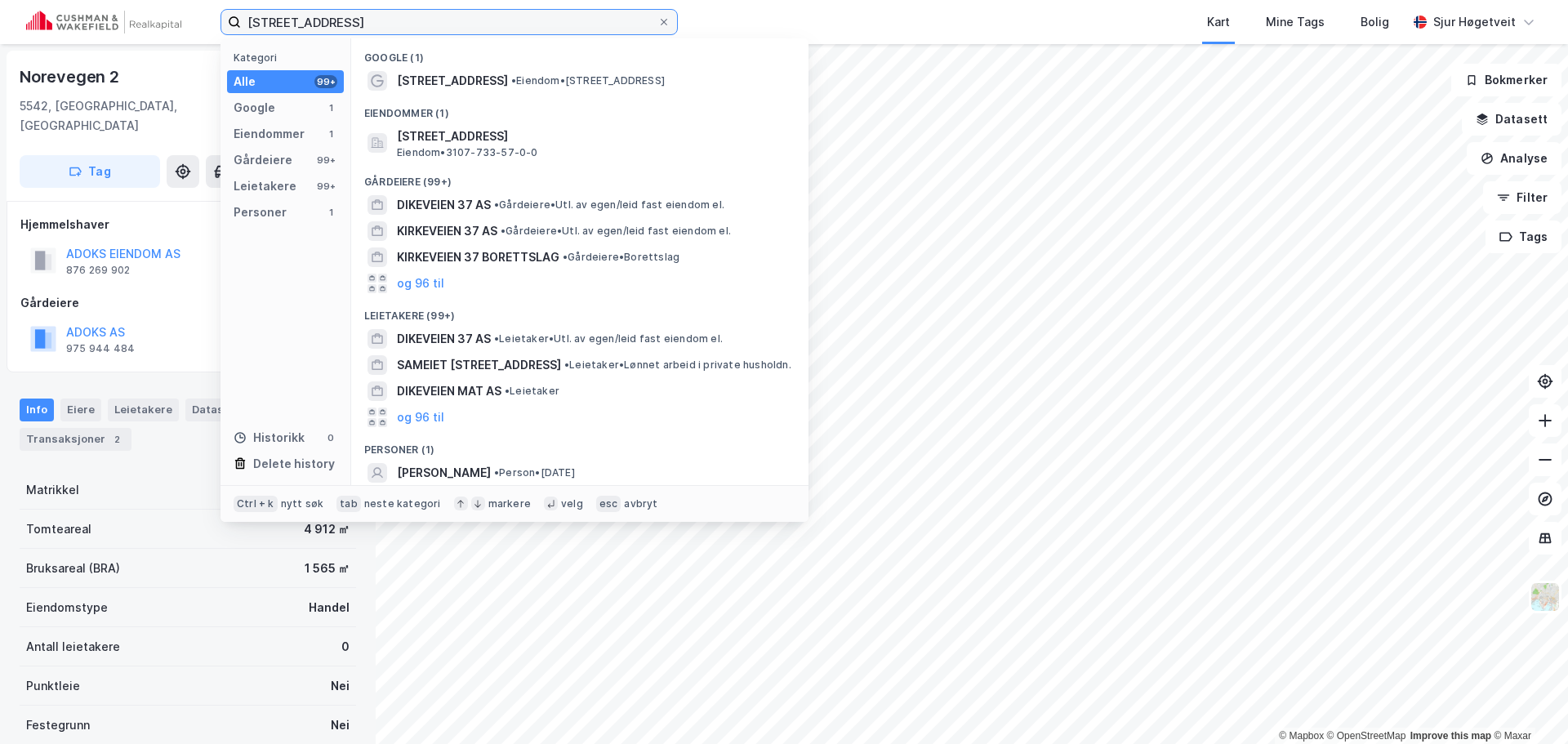
type input "Dikeveien 37"
click at [635, 118] on div "Eiendommer (1)" at bounding box center [579, 109] width 458 height 29
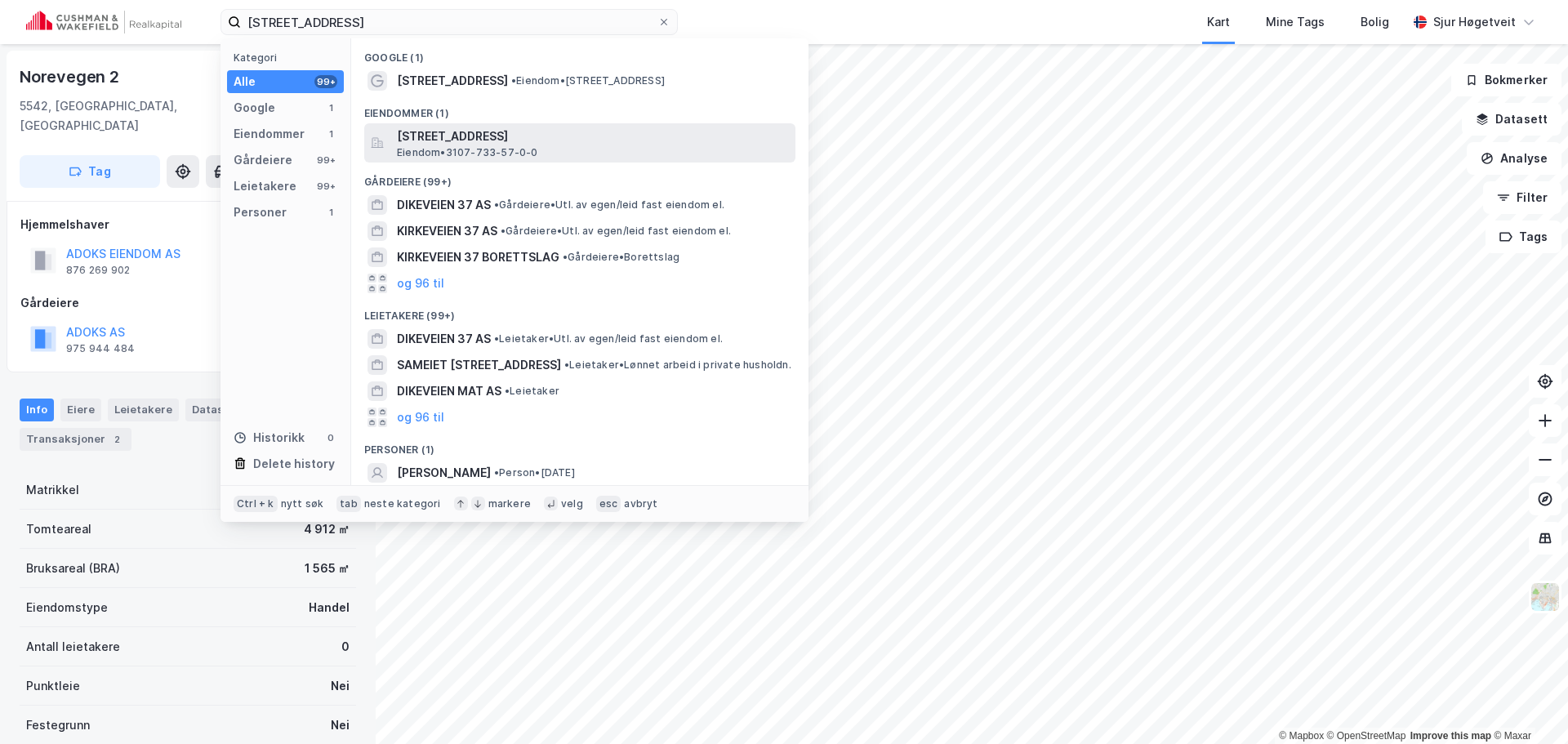
click at [636, 127] on span "Dikeveien 37, 1661, ROLVSØY, FREDRIKSTAD" at bounding box center [593, 136] width 392 height 19
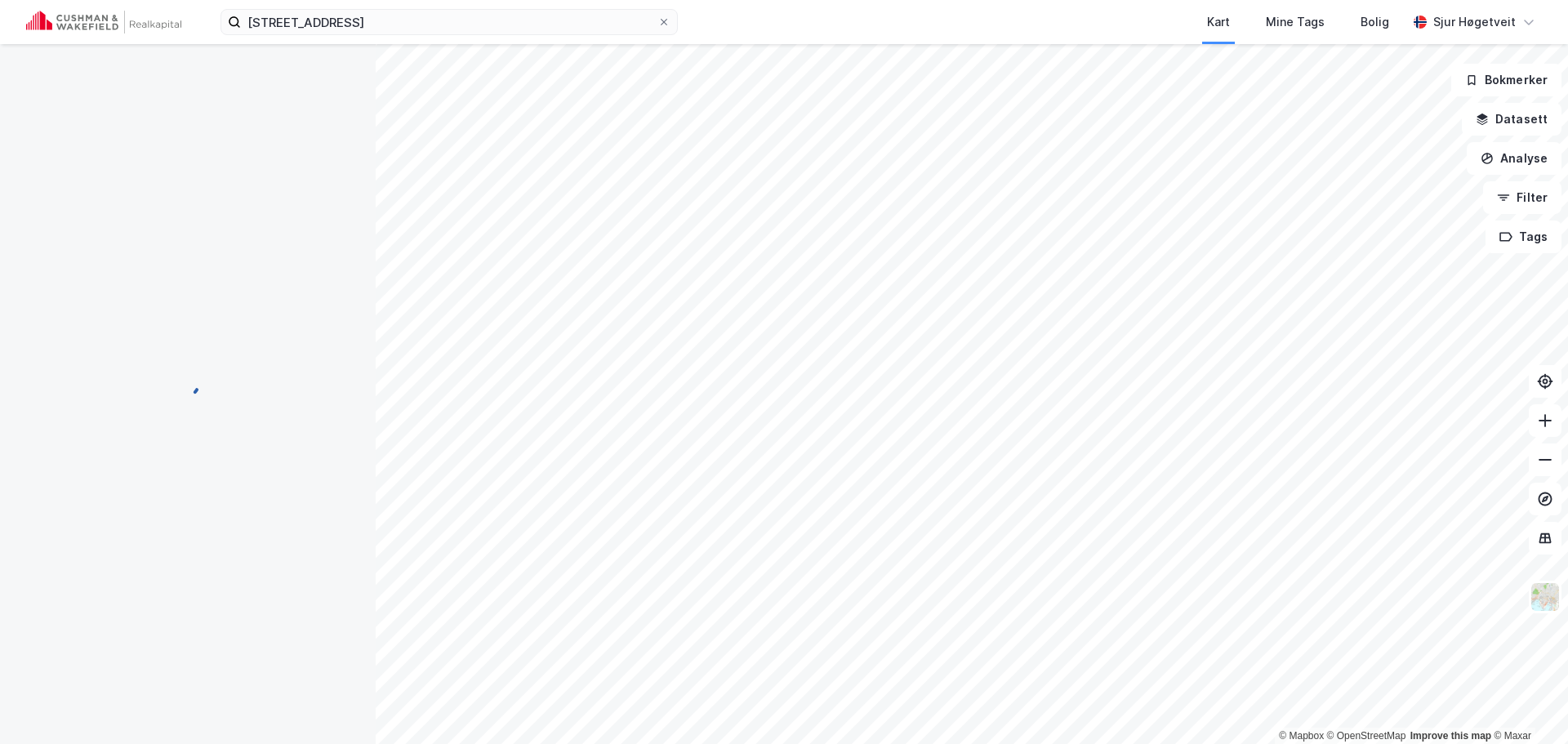
scroll to position [3, 0]
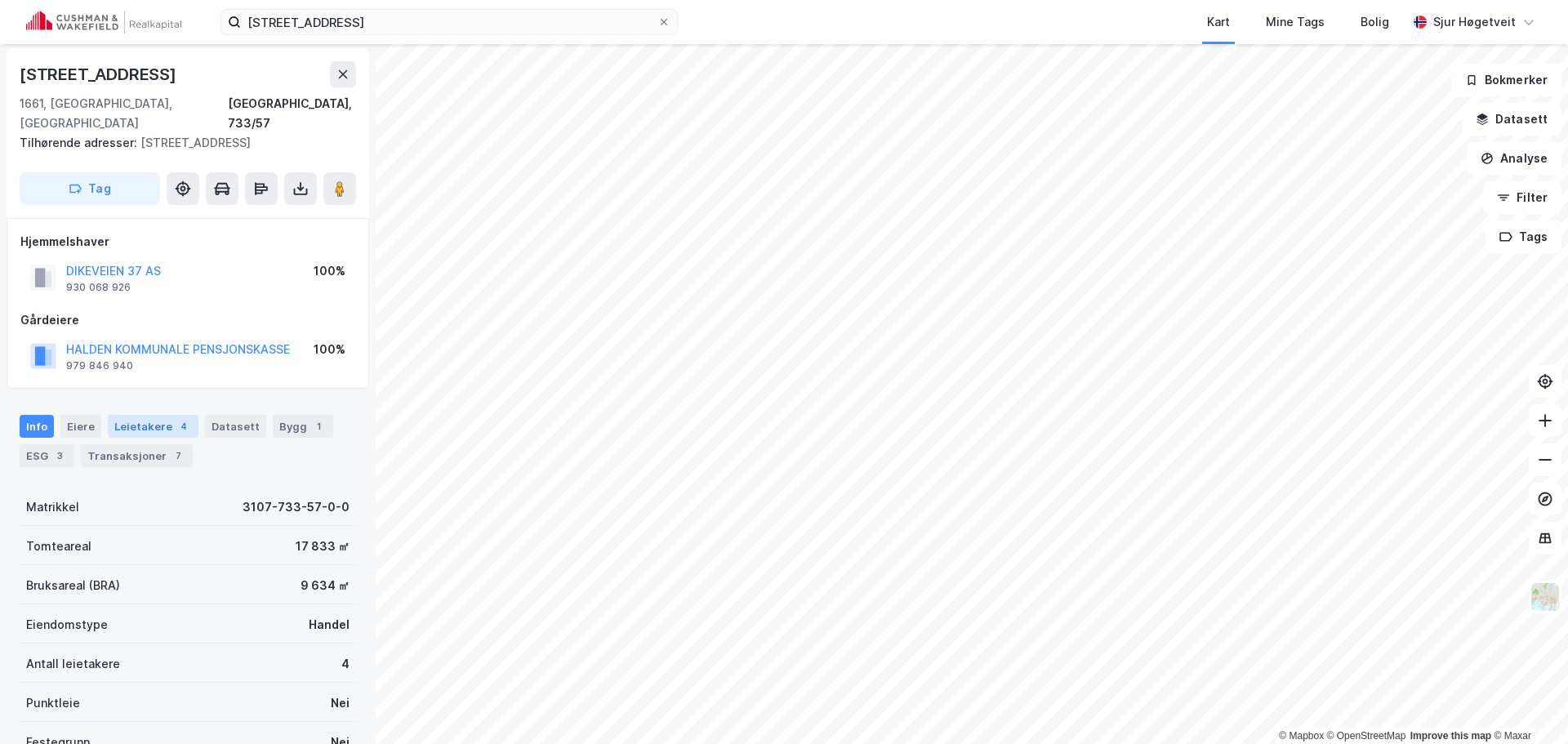
click at [169, 415] on div "Leietakere 4" at bounding box center [153, 426] width 90 height 23
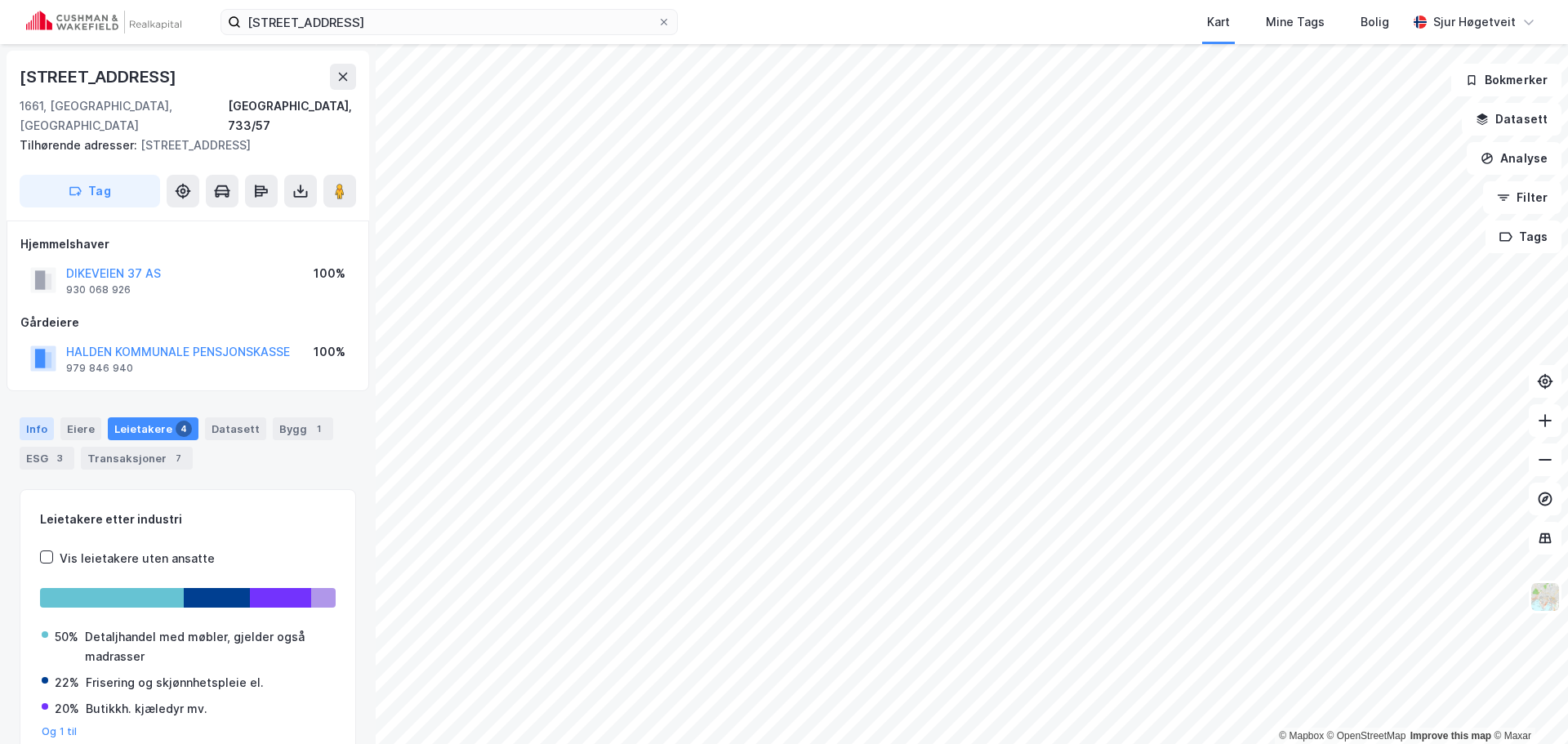
click at [40, 417] on div "Info" at bounding box center [36, 428] width 34 height 23
